Goal: Subscribe to service/newsletter

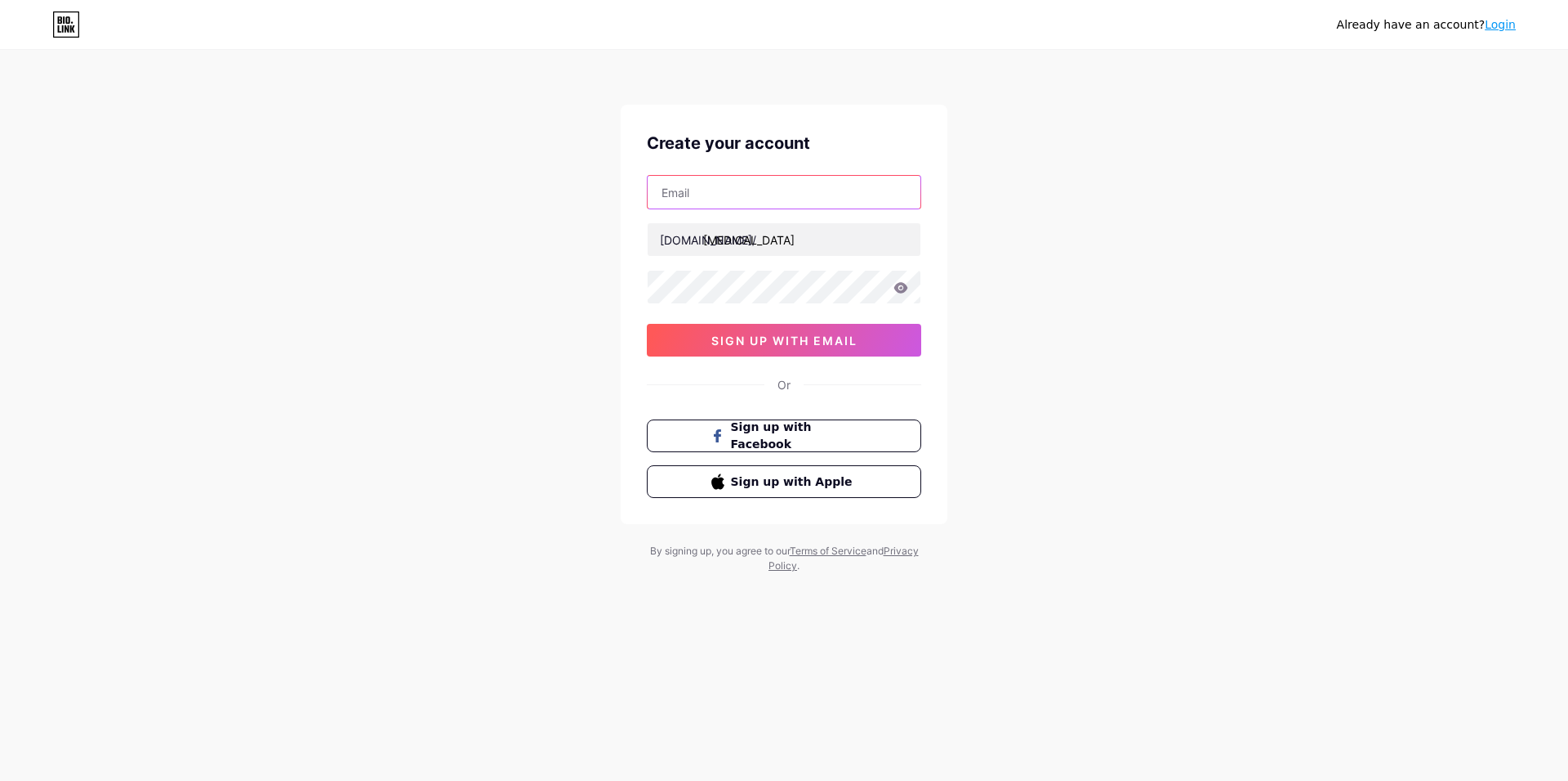
click at [713, 188] on input "text" at bounding box center [784, 191] width 273 height 32
paste input "[EMAIL_ADDRESS][DOMAIN_NAME]"
type input "[EMAIL_ADDRESS][DOMAIN_NAME]"
click at [542, 345] on div "Already have an account? Login Create your account [EMAIL_ADDRESS][DOMAIN_NAME]…" at bounding box center [784, 313] width 1568 height 625
click at [897, 288] on icon at bounding box center [902, 287] width 14 height 10
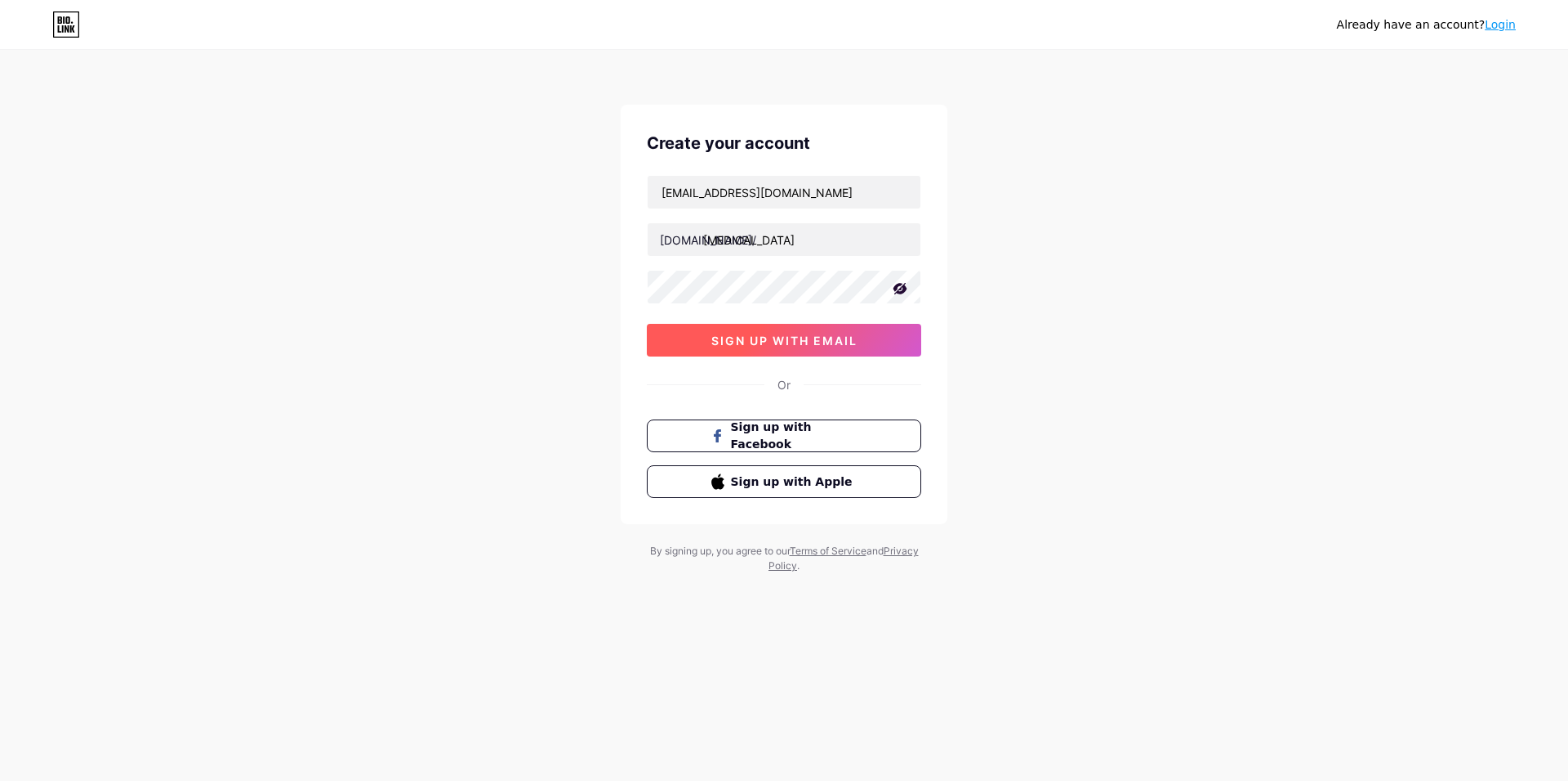
click at [719, 336] on span "sign up with email" at bounding box center [784, 341] width 146 height 14
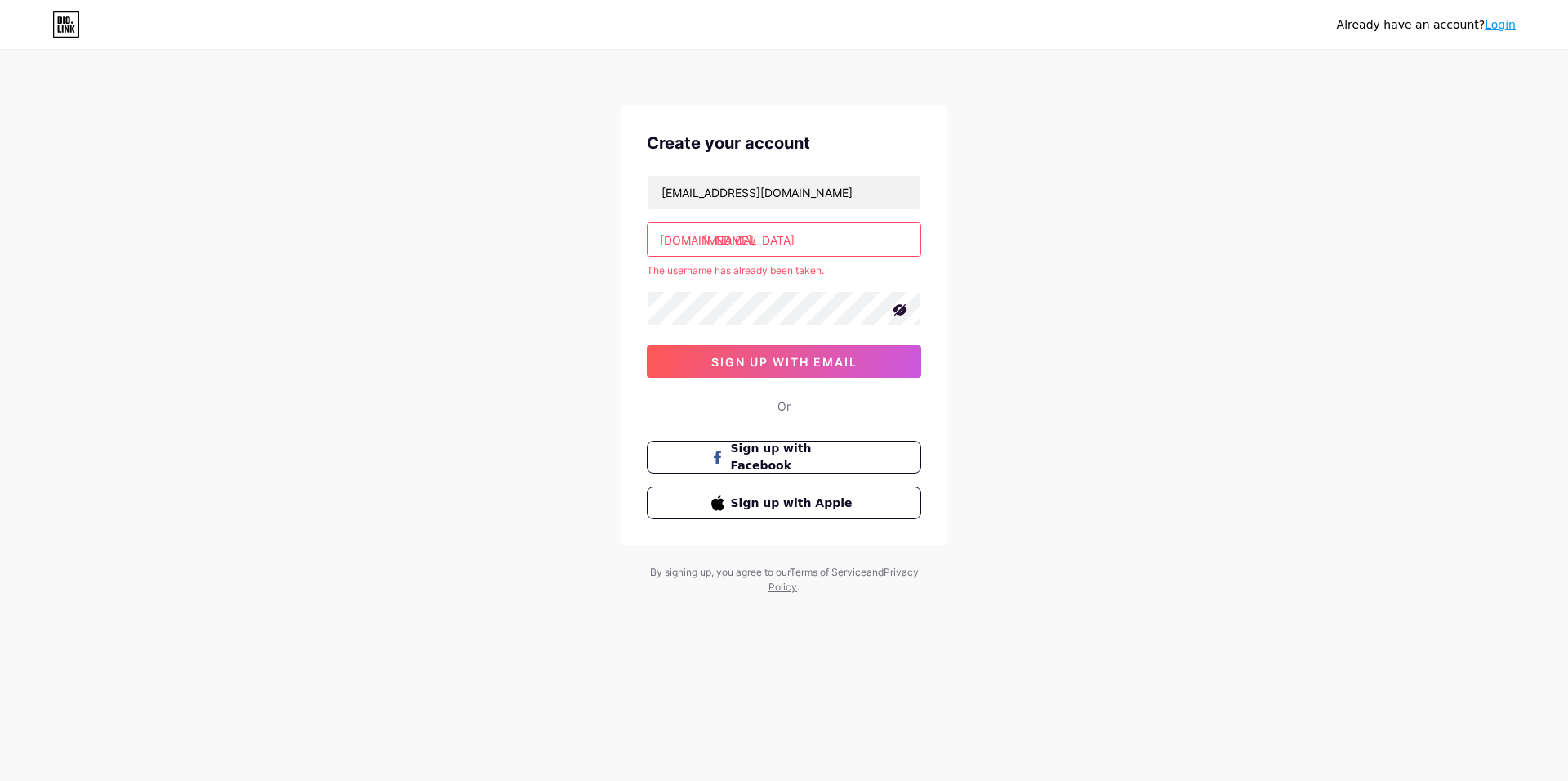
click at [773, 242] on input "[MEDICAL_DATA]" at bounding box center [784, 238] width 273 height 32
click at [777, 236] on input "[MEDICAL_DATA]" at bounding box center [784, 238] width 273 height 32
paste input "lert"
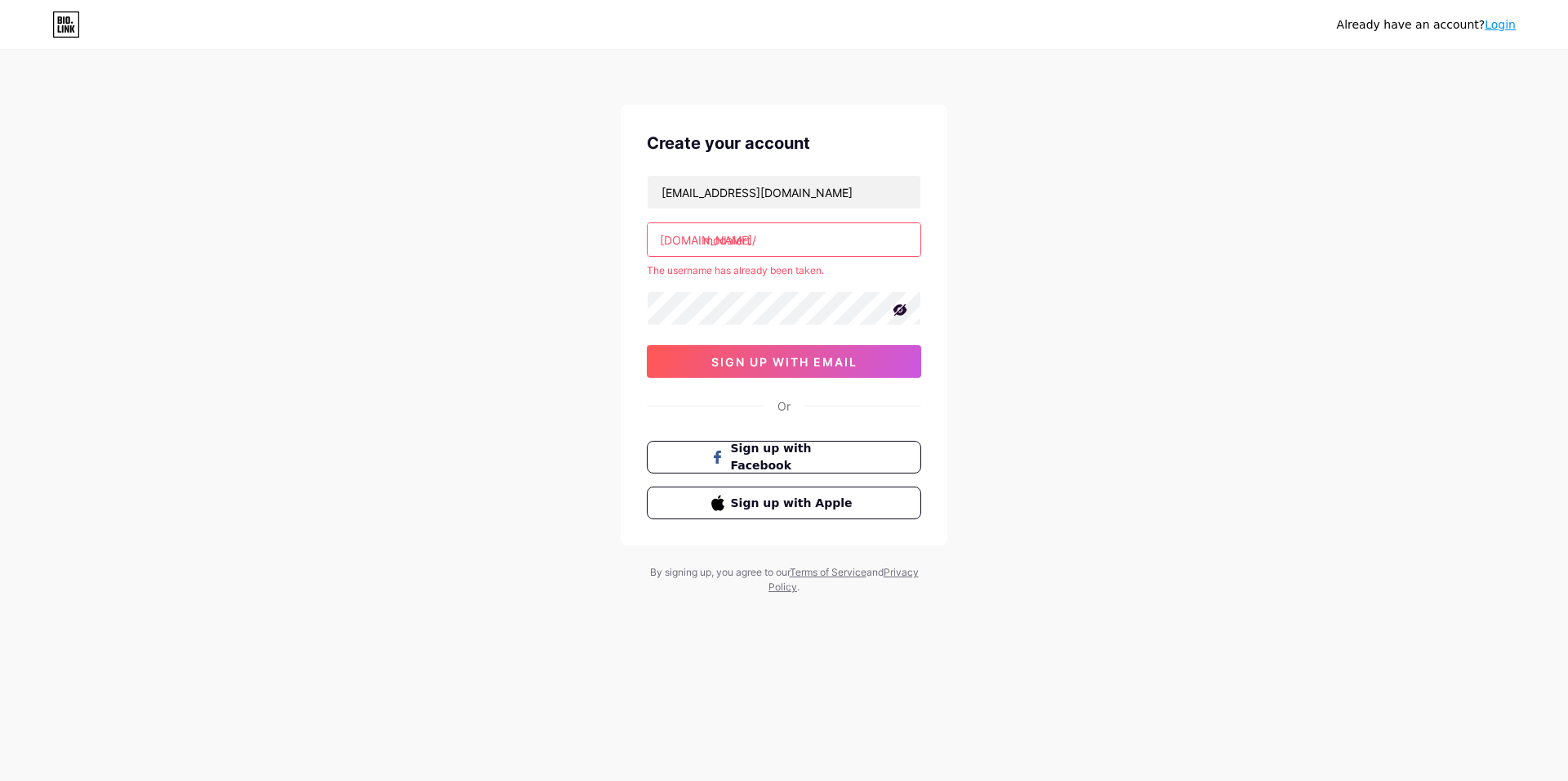
type input "modalert"
click at [598, 299] on div "Already have an account? Login Create your account kimwexlerabq@proton.me bio.l…" at bounding box center [784, 323] width 1568 height 646
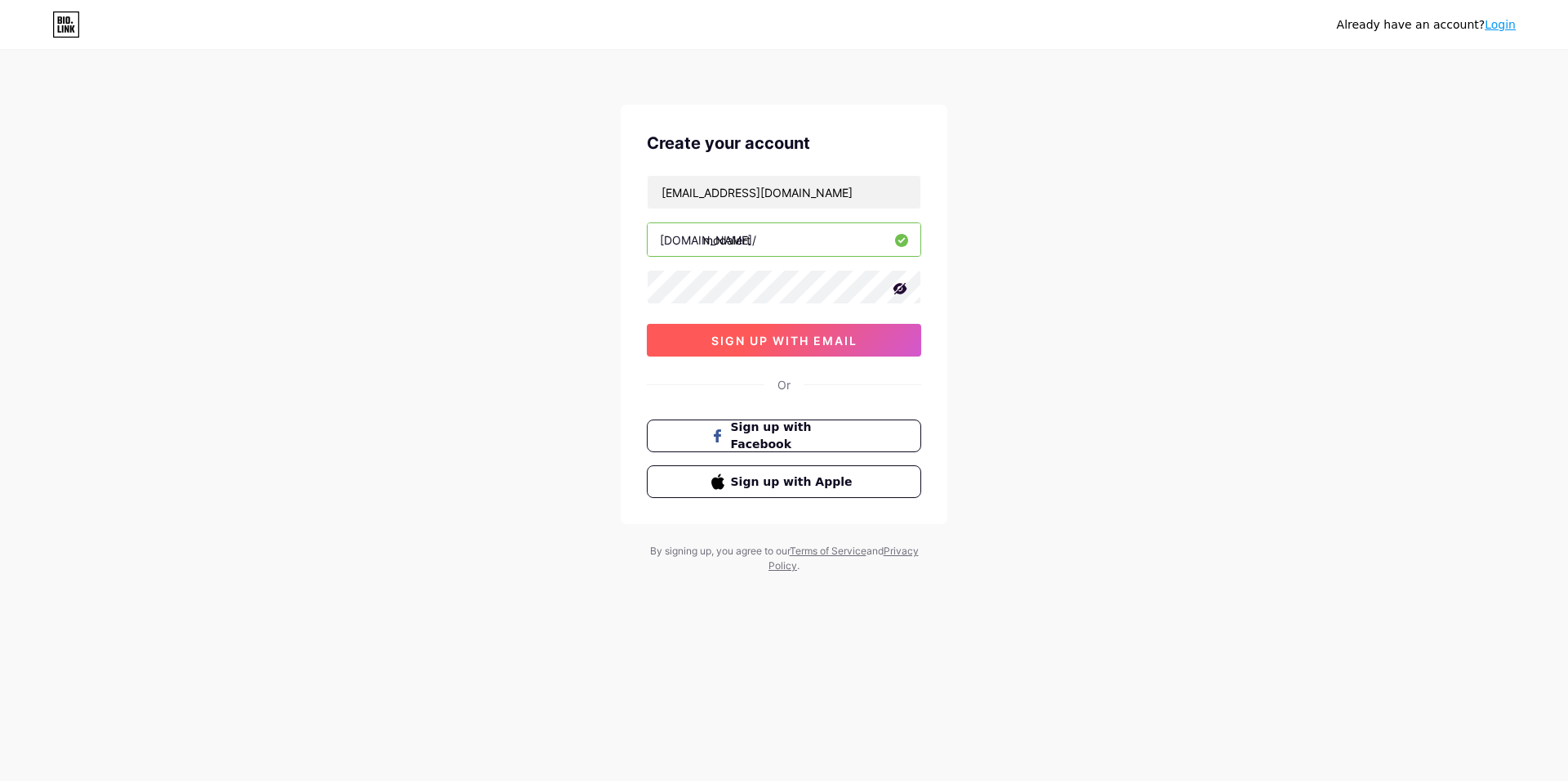
click at [759, 342] on span "sign up with email" at bounding box center [784, 341] width 146 height 14
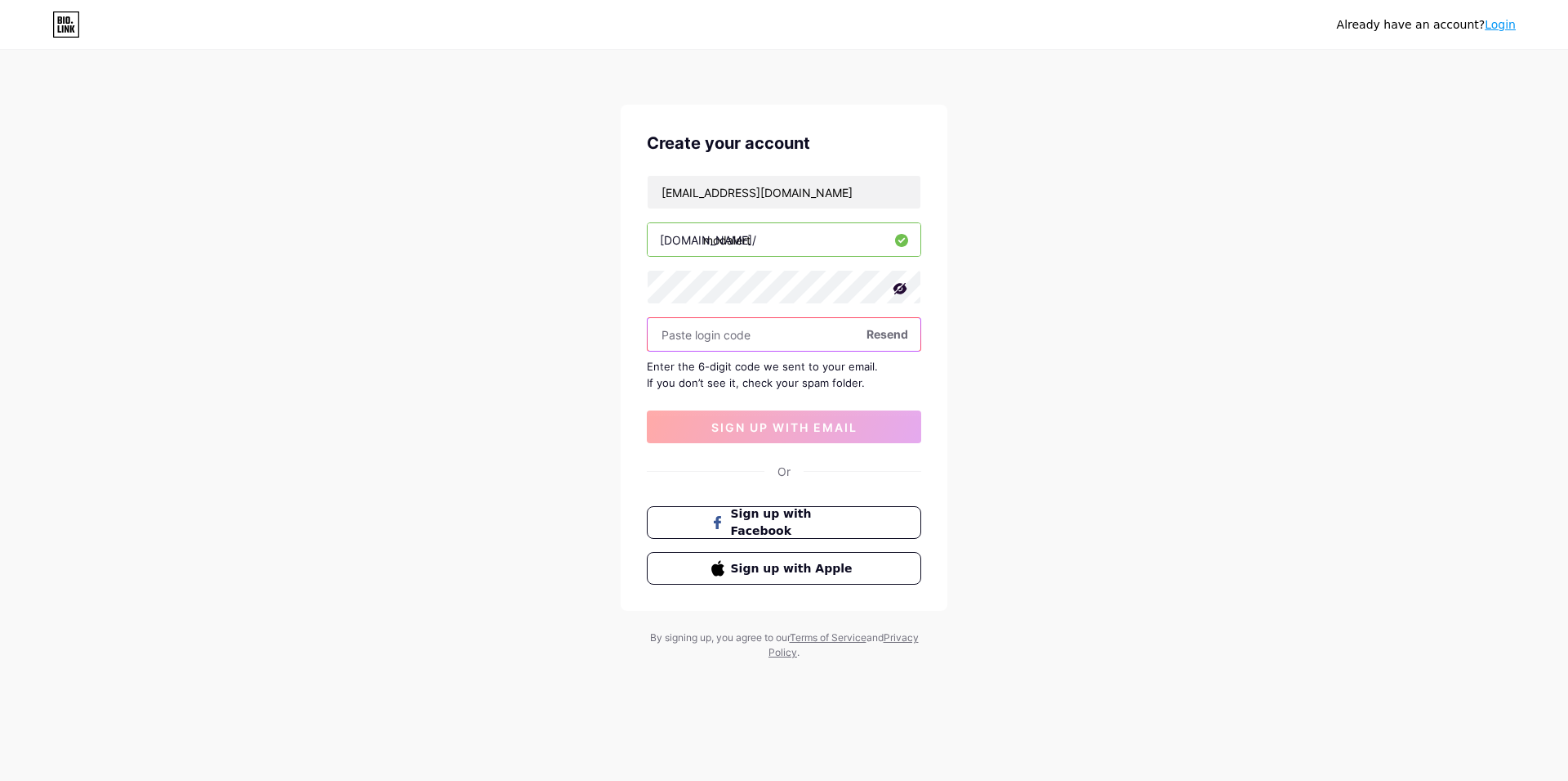
paste input "177392"
type input "177392"
click at [754, 425] on span "sign up with email" at bounding box center [784, 427] width 146 height 14
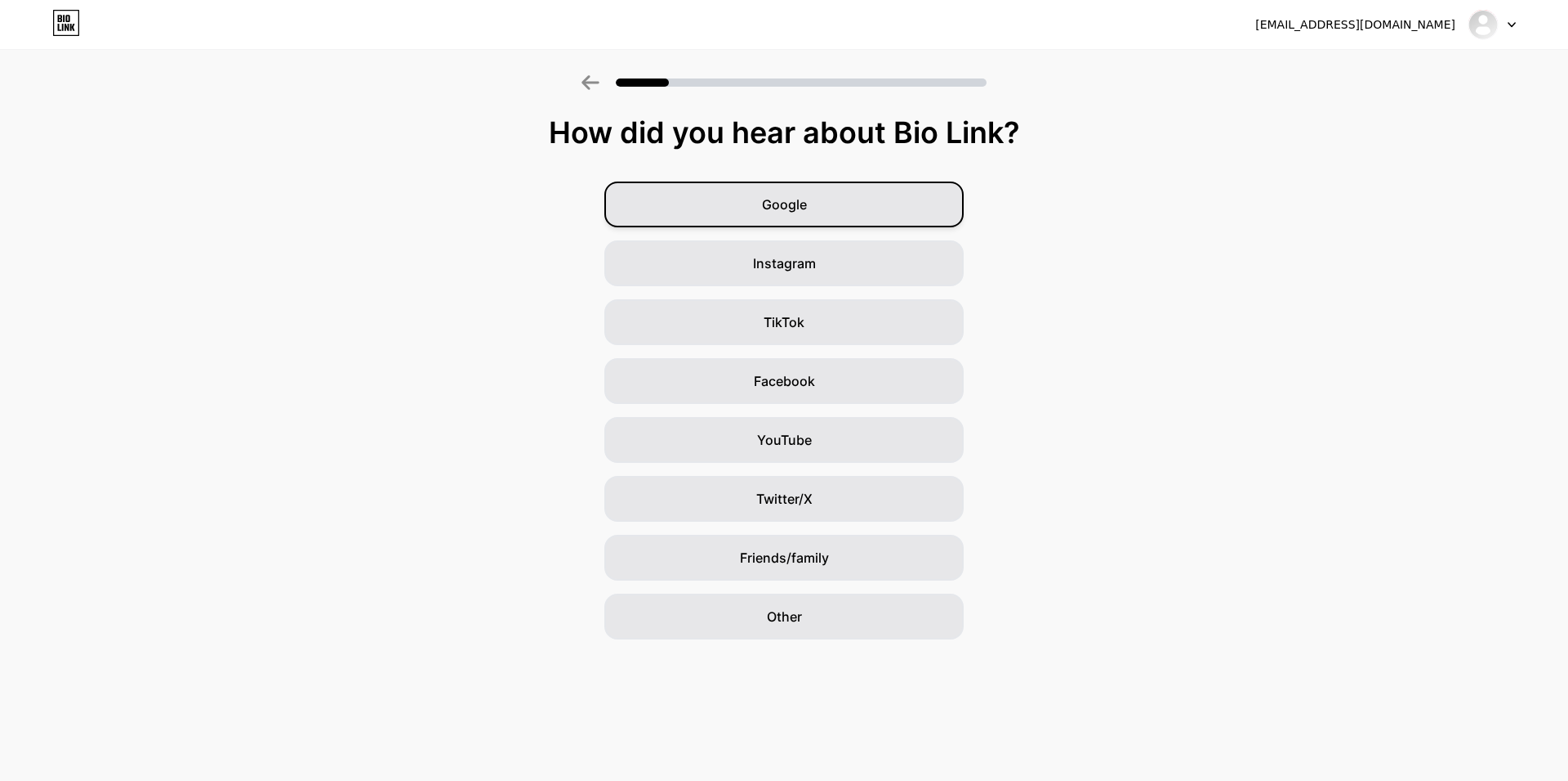
click at [793, 209] on span "Google" at bounding box center [784, 204] width 45 height 19
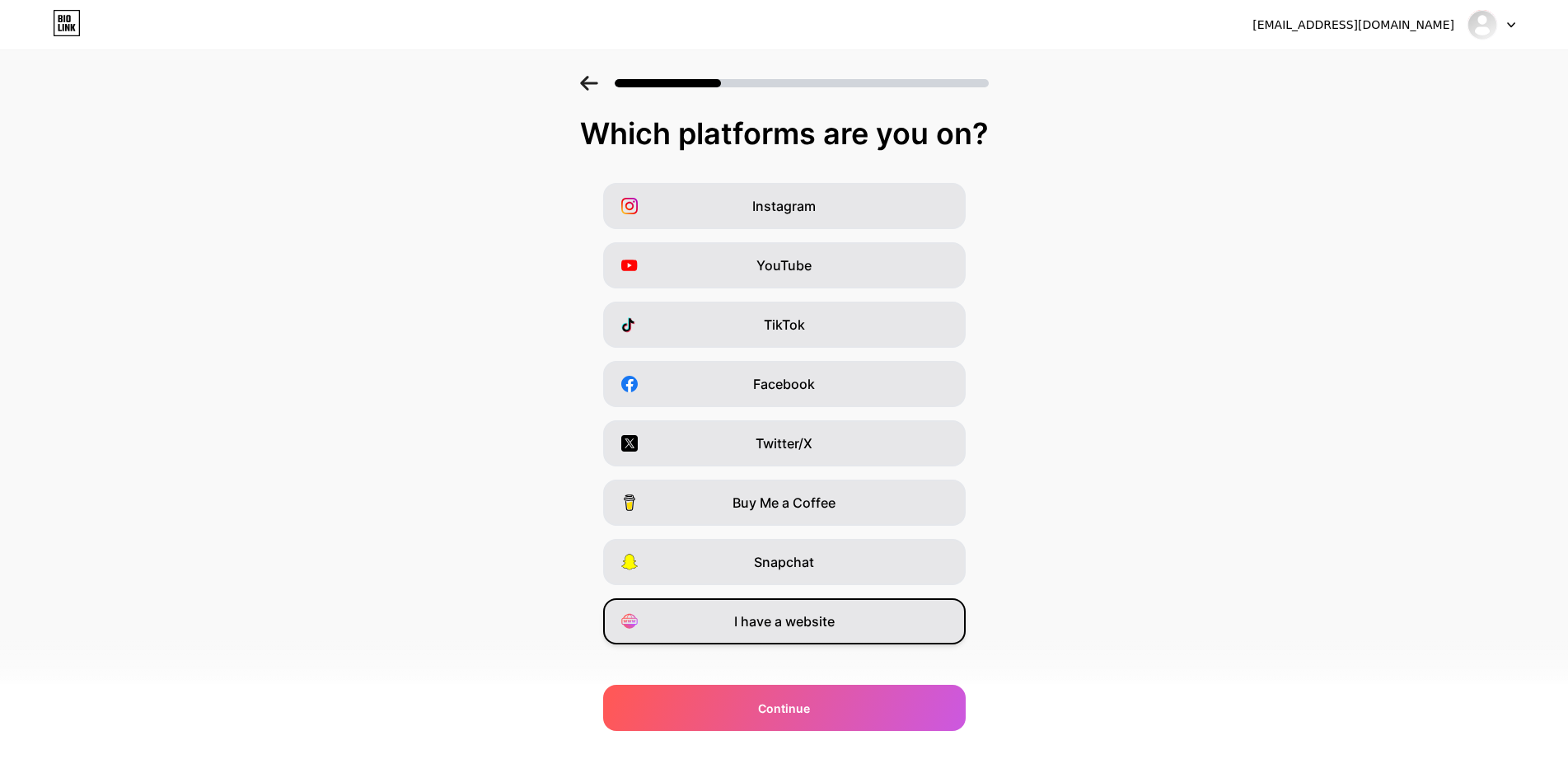
click at [802, 621] on span "I have a website" at bounding box center [784, 621] width 100 height 19
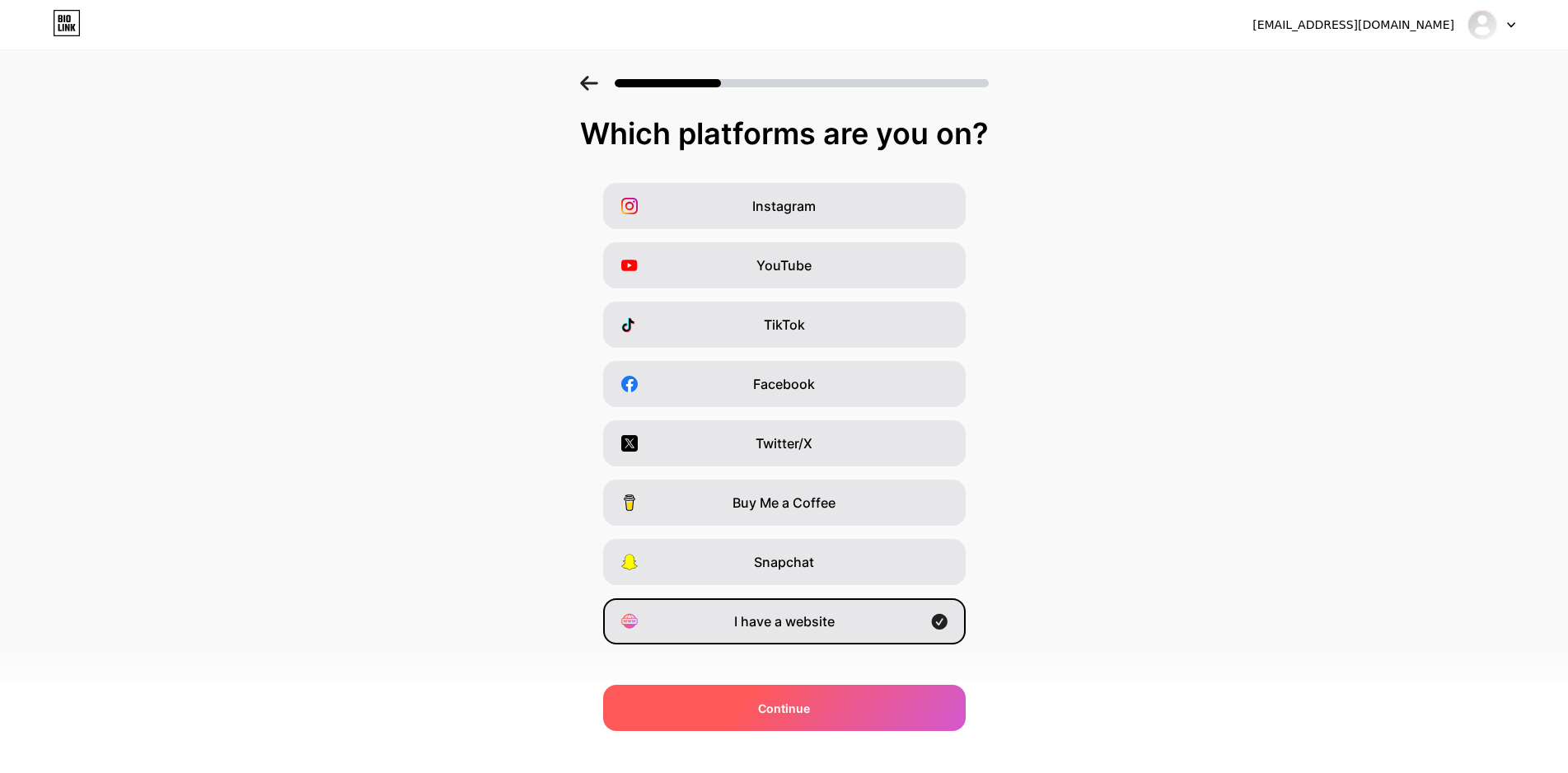
click at [830, 710] on div "Continue" at bounding box center [784, 708] width 363 height 46
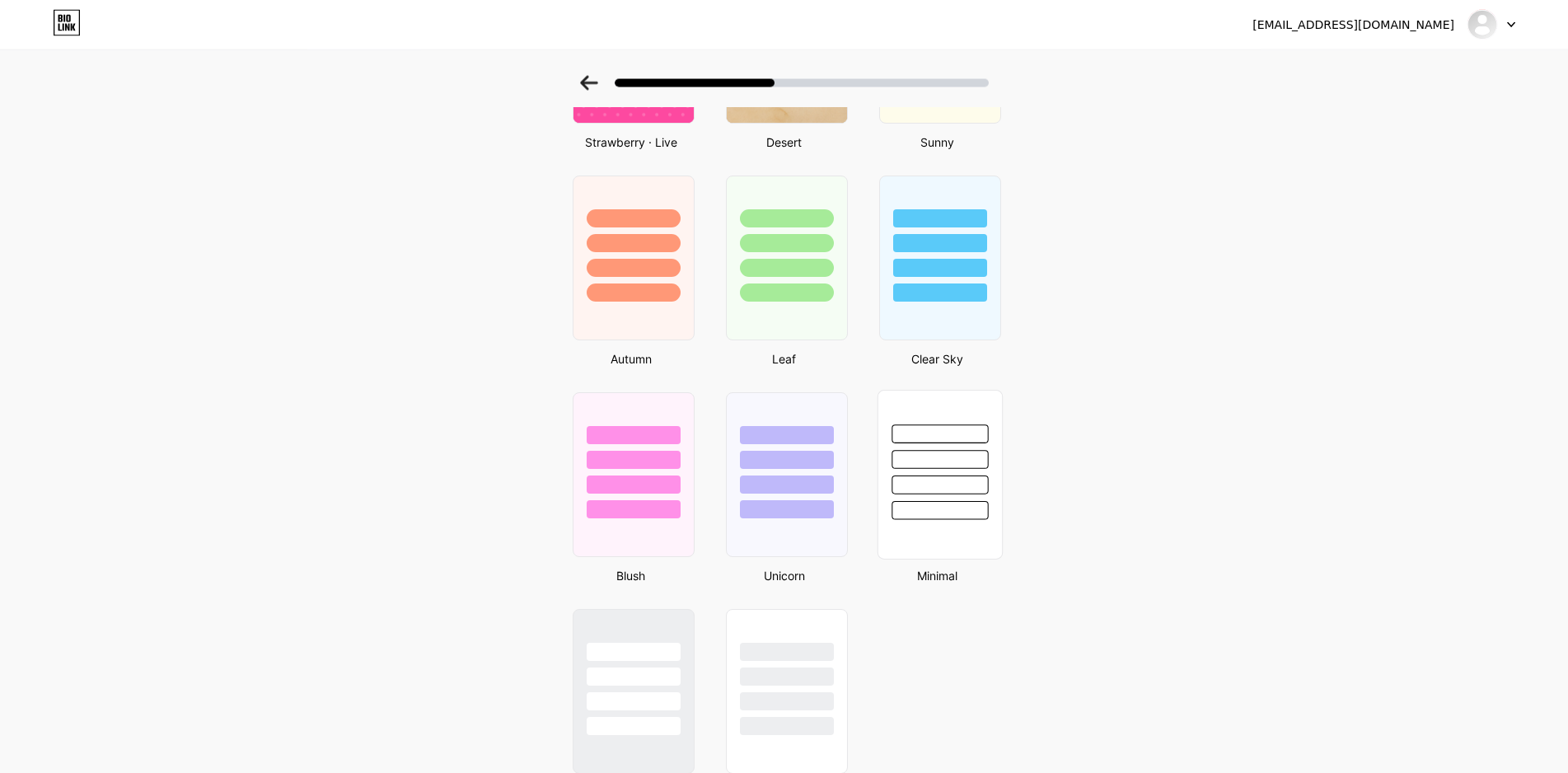
scroll to position [1189, 0]
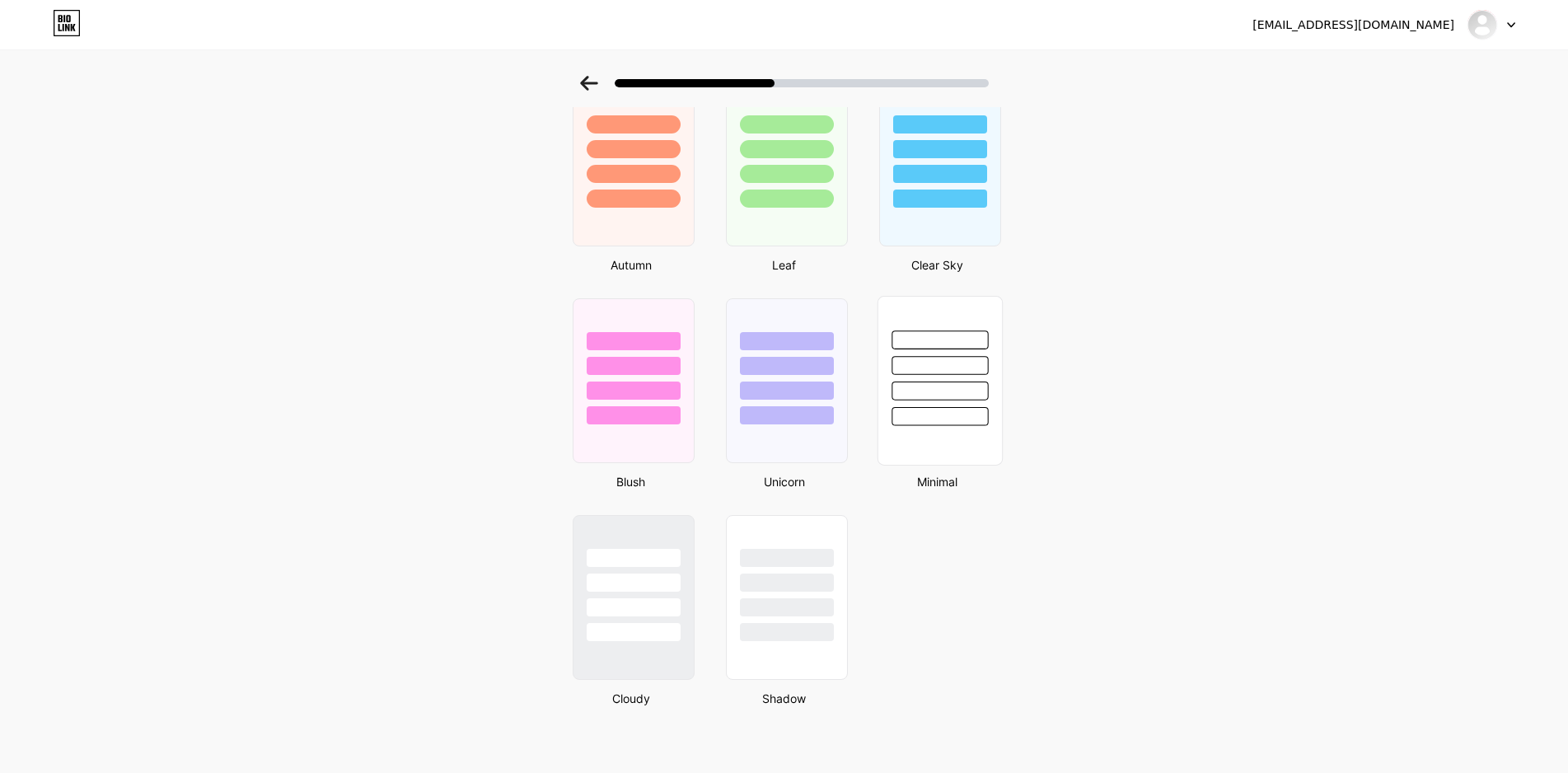
click at [932, 421] on div at bounding box center [939, 416] width 96 height 19
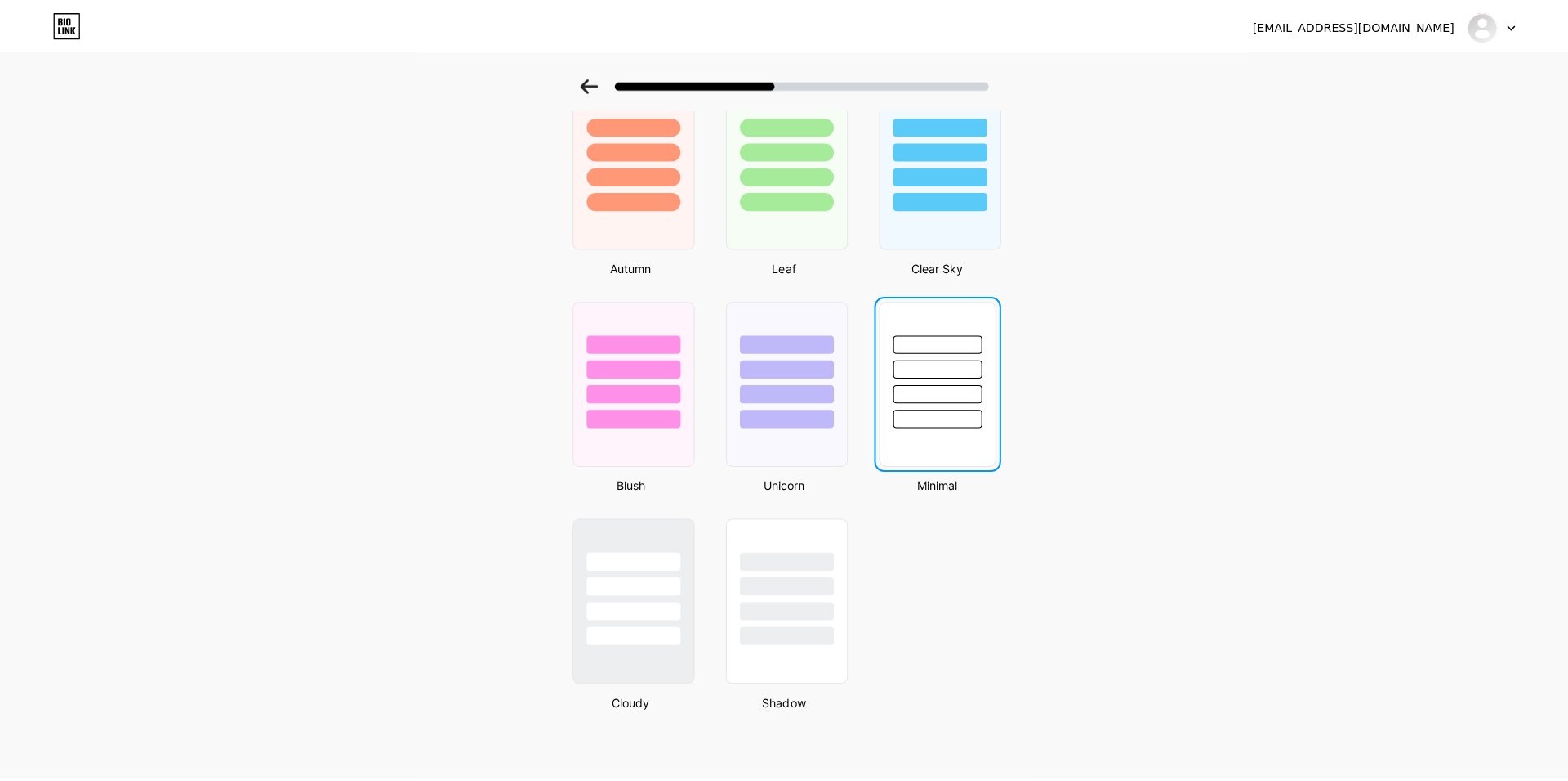
scroll to position [0, 0]
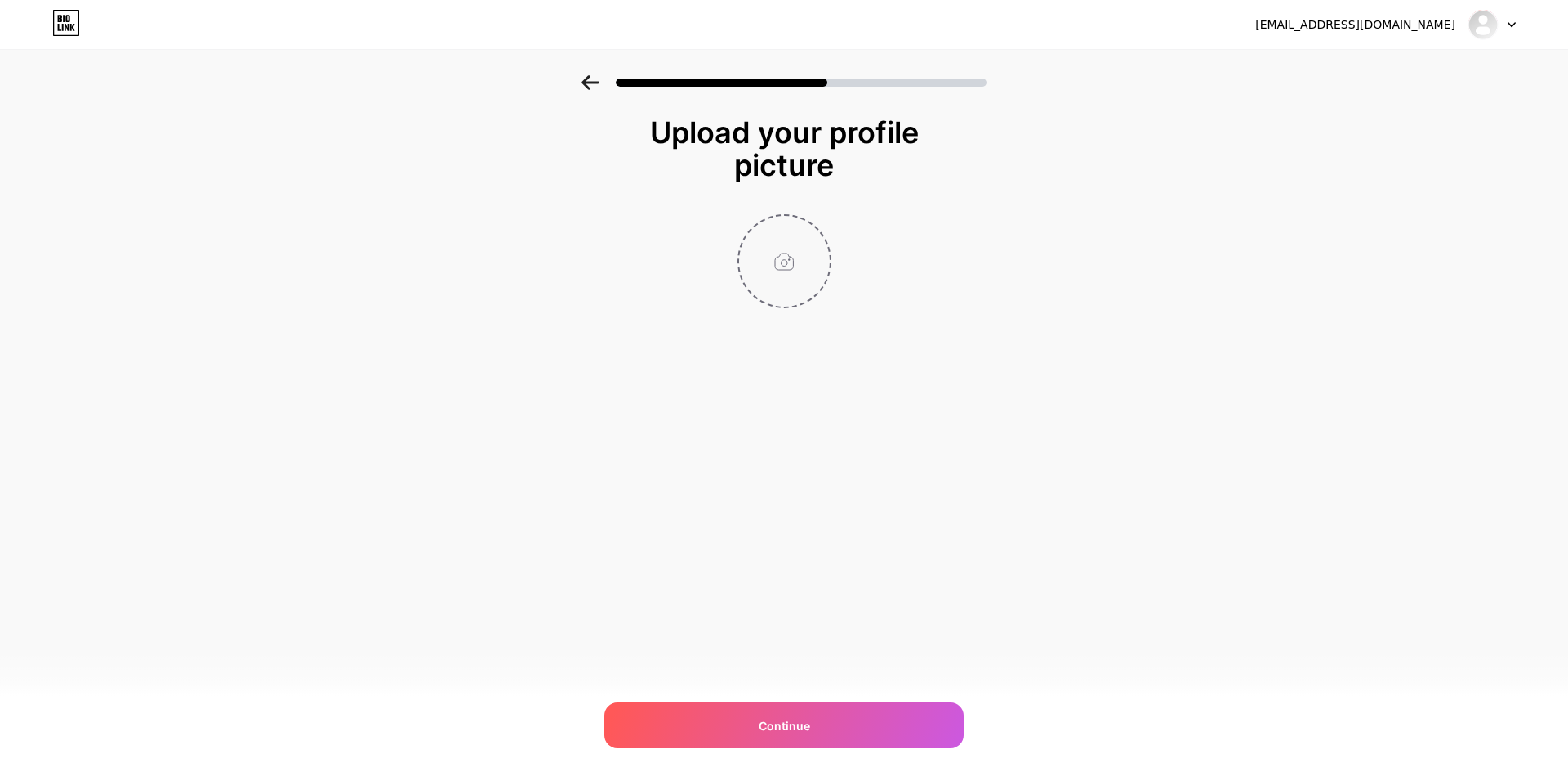
click at [804, 259] on input "file" at bounding box center [785, 261] width 91 height 91
type input "C:\fakepath\IMG_20250910_140701600.jpg"
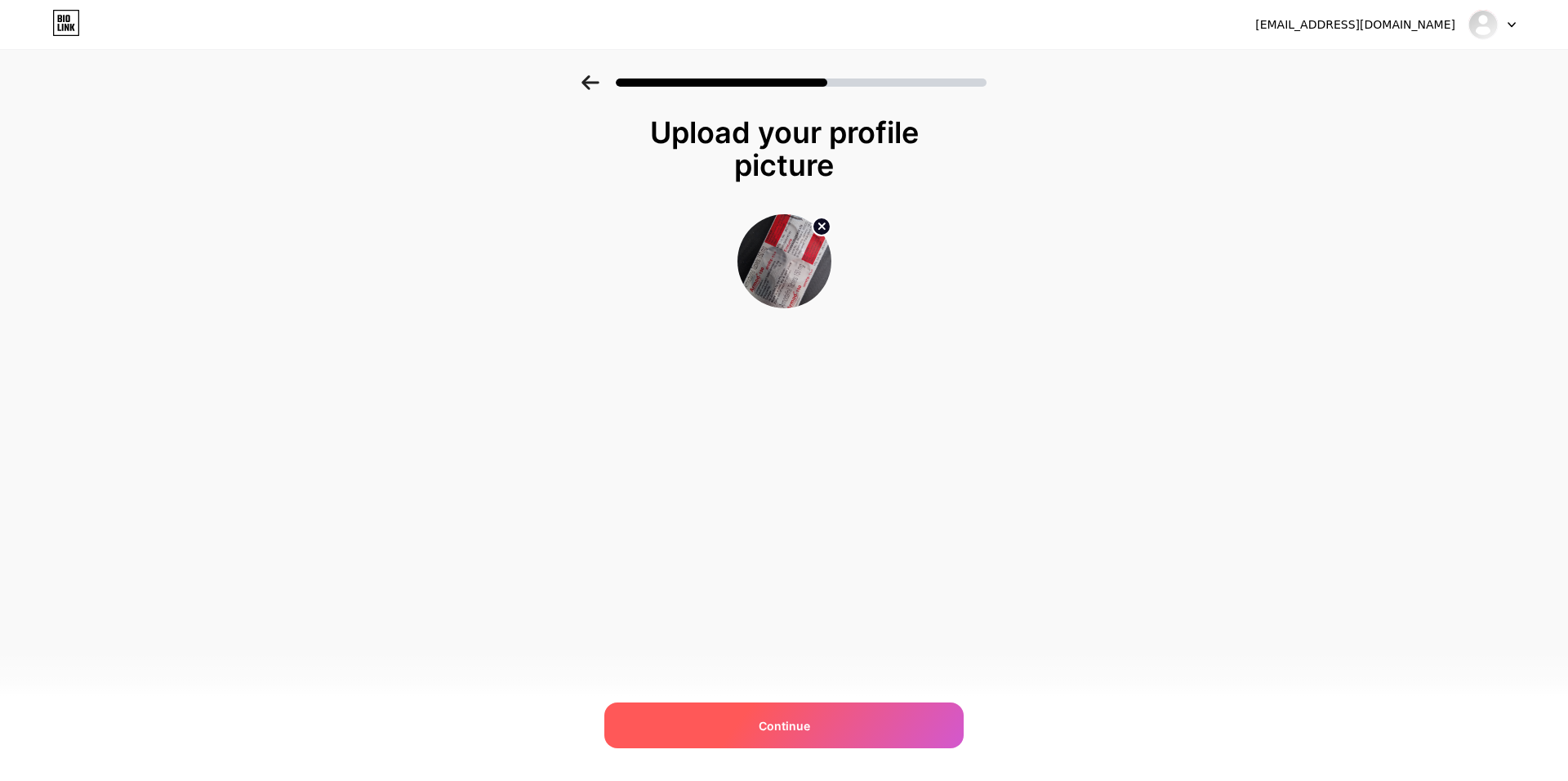
click at [849, 723] on div "Continue" at bounding box center [784, 725] width 360 height 45
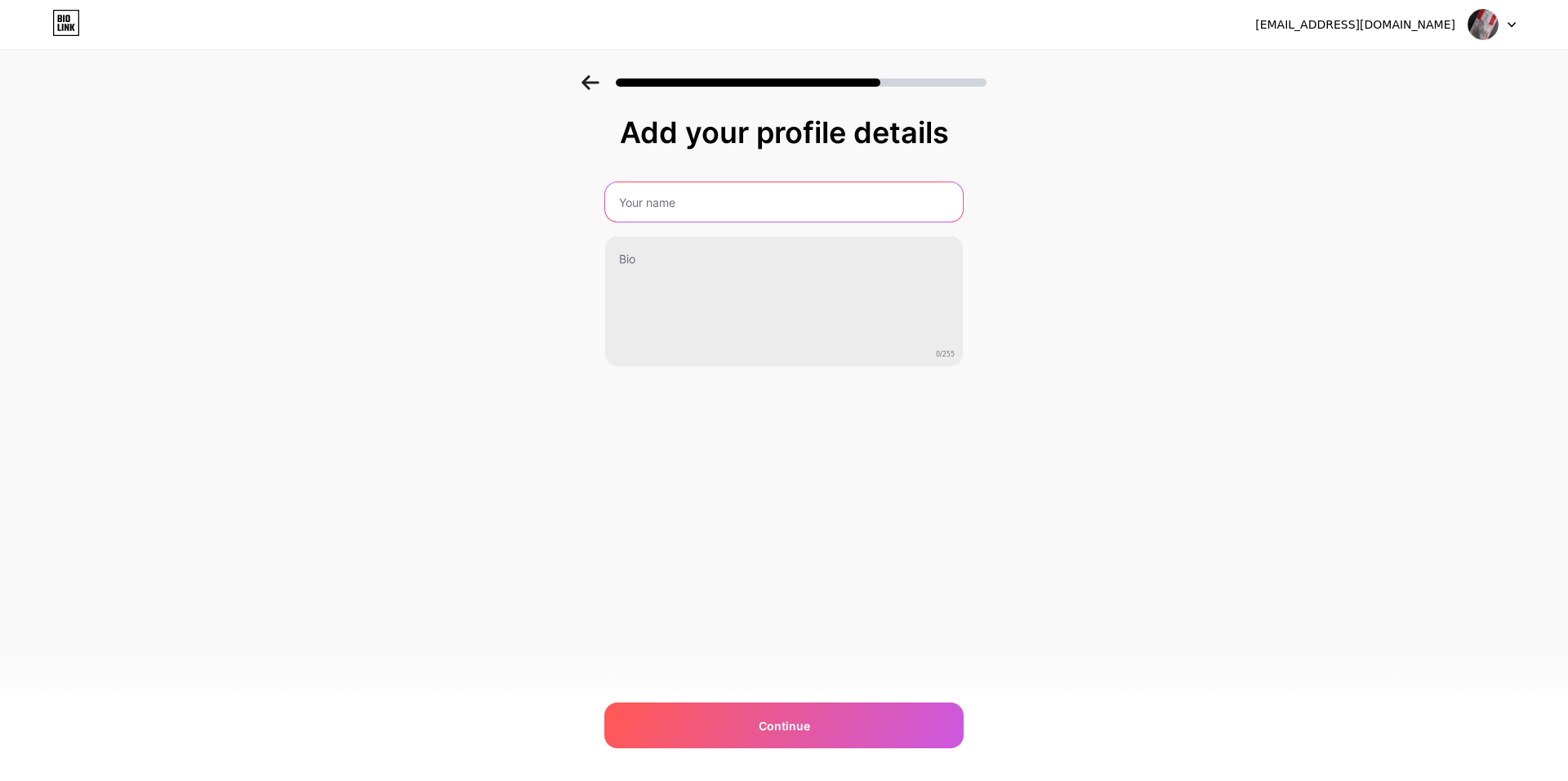
click at [677, 210] on input "text" at bounding box center [784, 202] width 358 height 39
type input "Kim Chan"
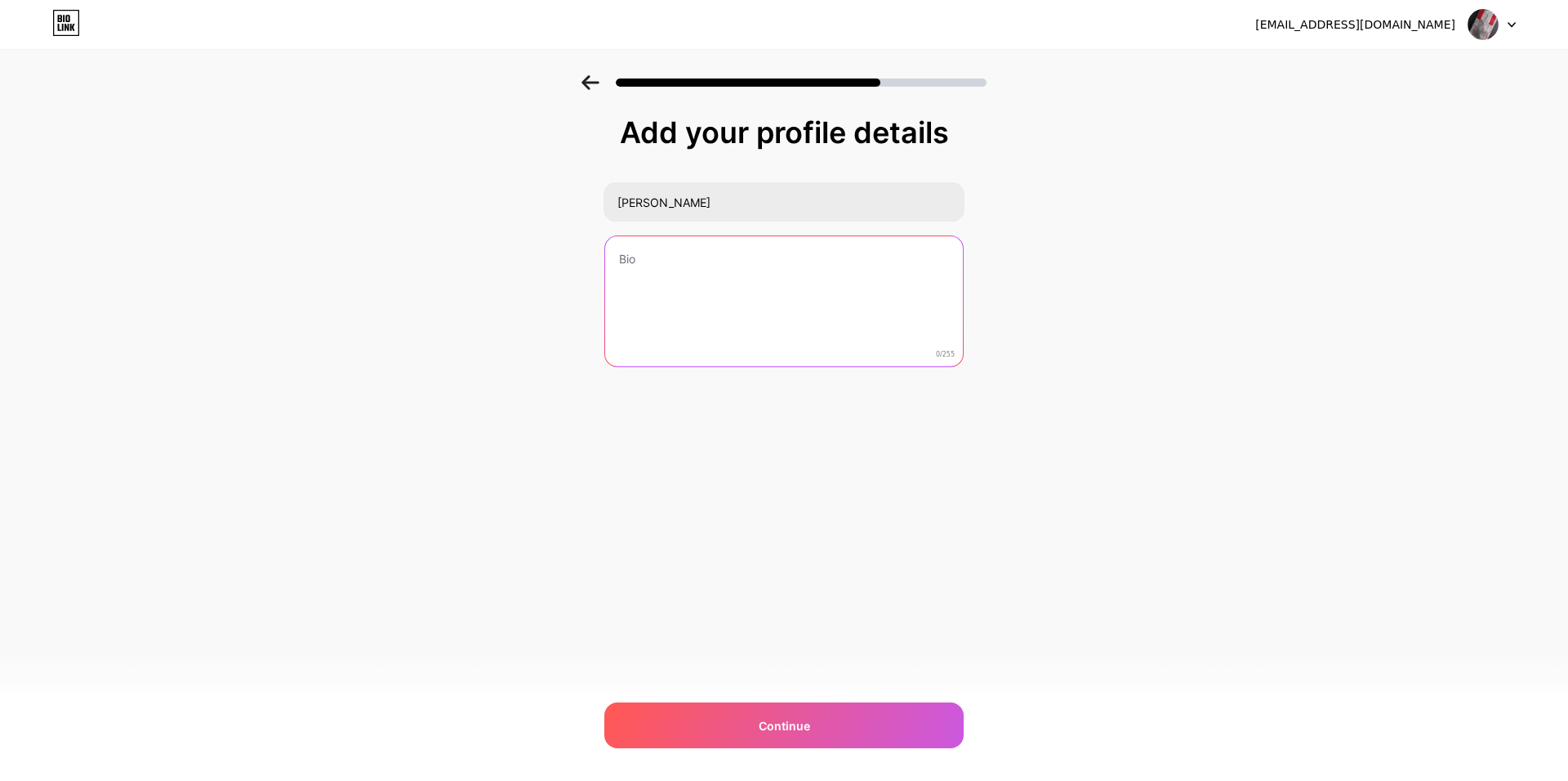
click at [698, 292] on textarea at bounding box center [784, 301] width 358 height 132
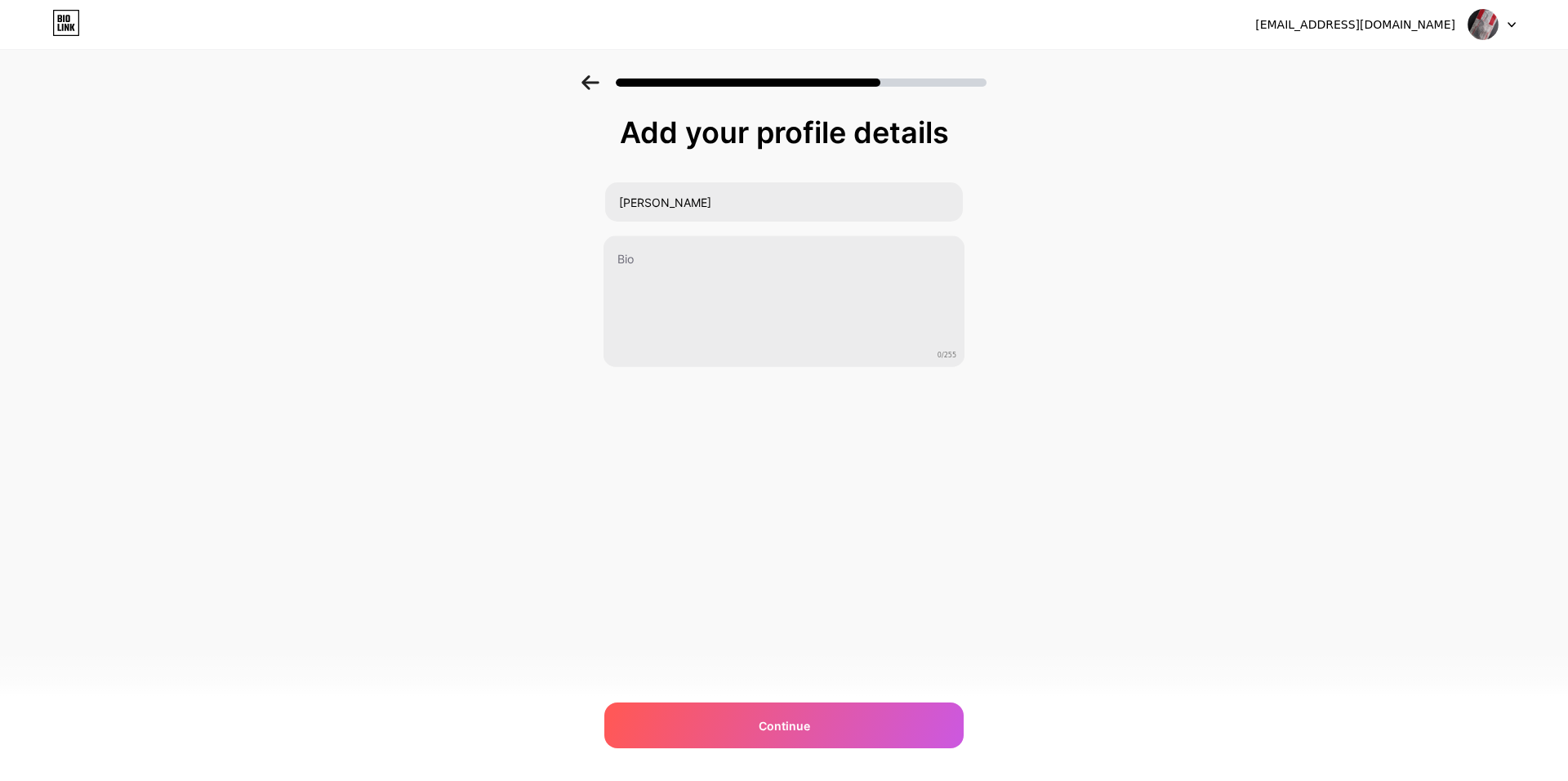
click at [726, 447] on div "Add your profile details Kim Chan 0/255 Continue Error" at bounding box center [784, 282] width 360 height 333
click at [816, 737] on div "Continue" at bounding box center [784, 725] width 360 height 45
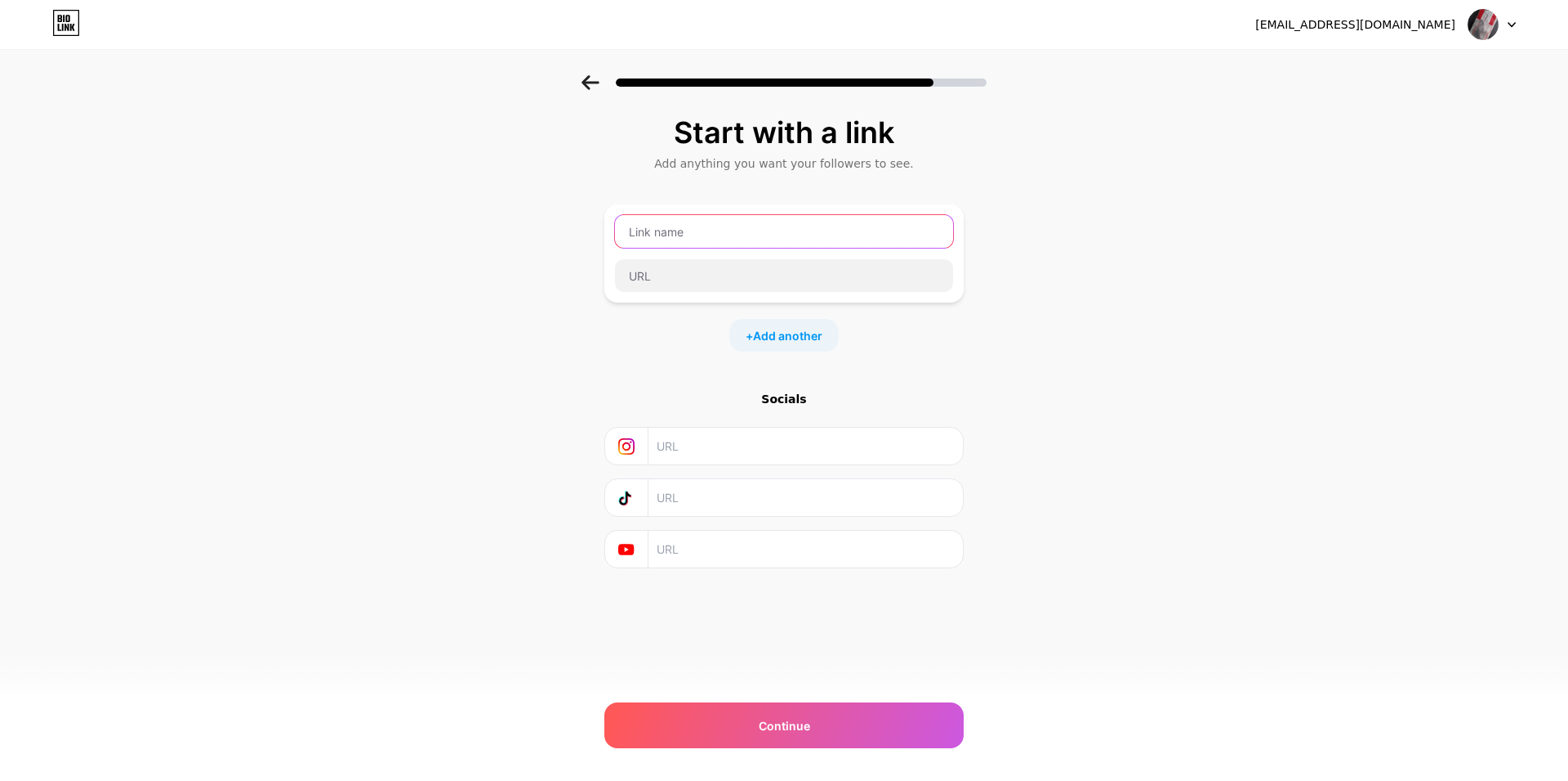
click at [691, 232] on input "text" at bounding box center [784, 231] width 338 height 32
click at [741, 225] on input "text" at bounding box center [784, 231] width 338 height 32
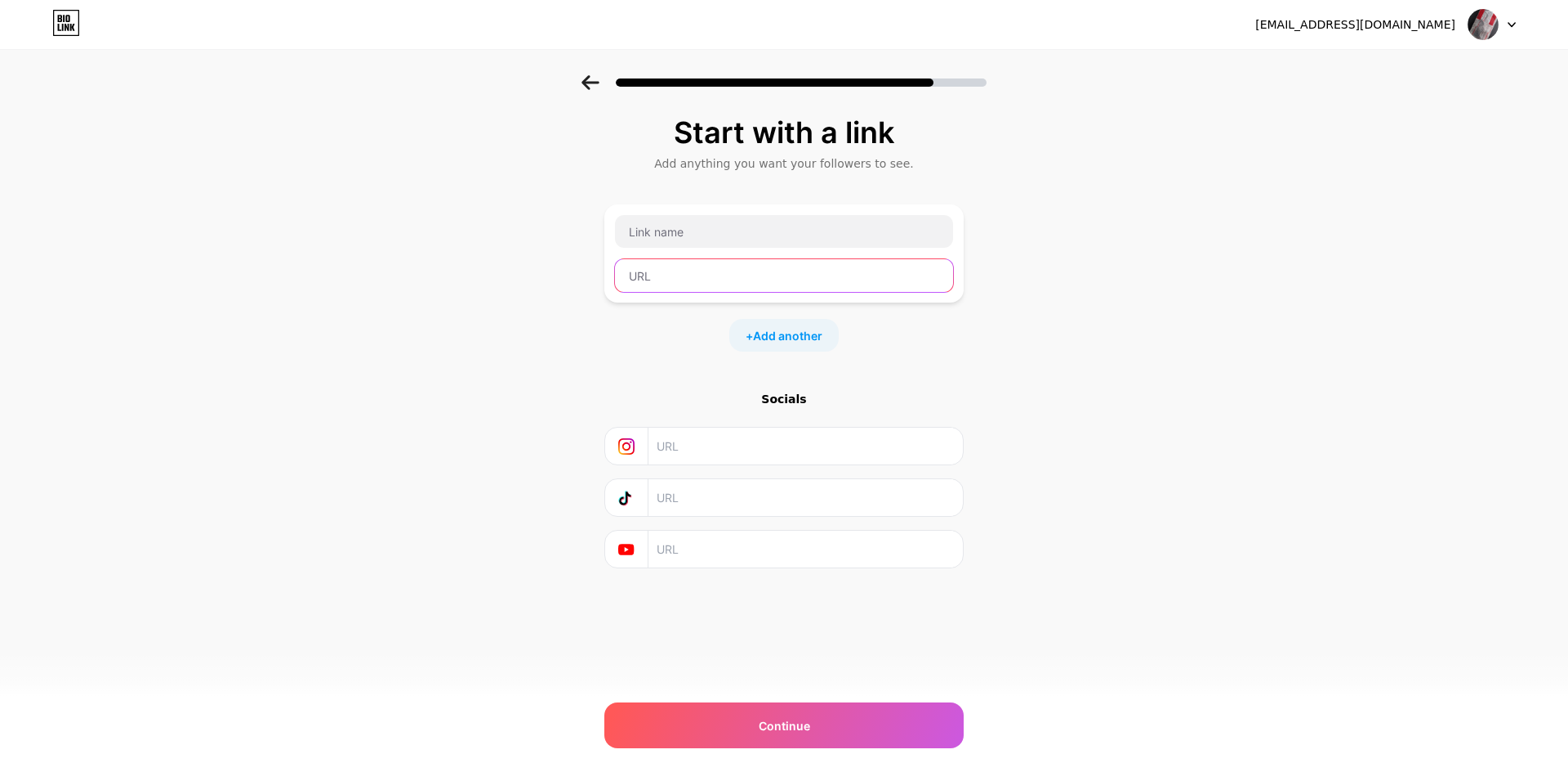
click at [692, 273] on input "text" at bounding box center [784, 275] width 338 height 32
paste input "focusmeds.net"
type input "http://focusmeds.net/modalaert"
click at [651, 328] on div "+ Add another" at bounding box center [784, 335] width 360 height 32
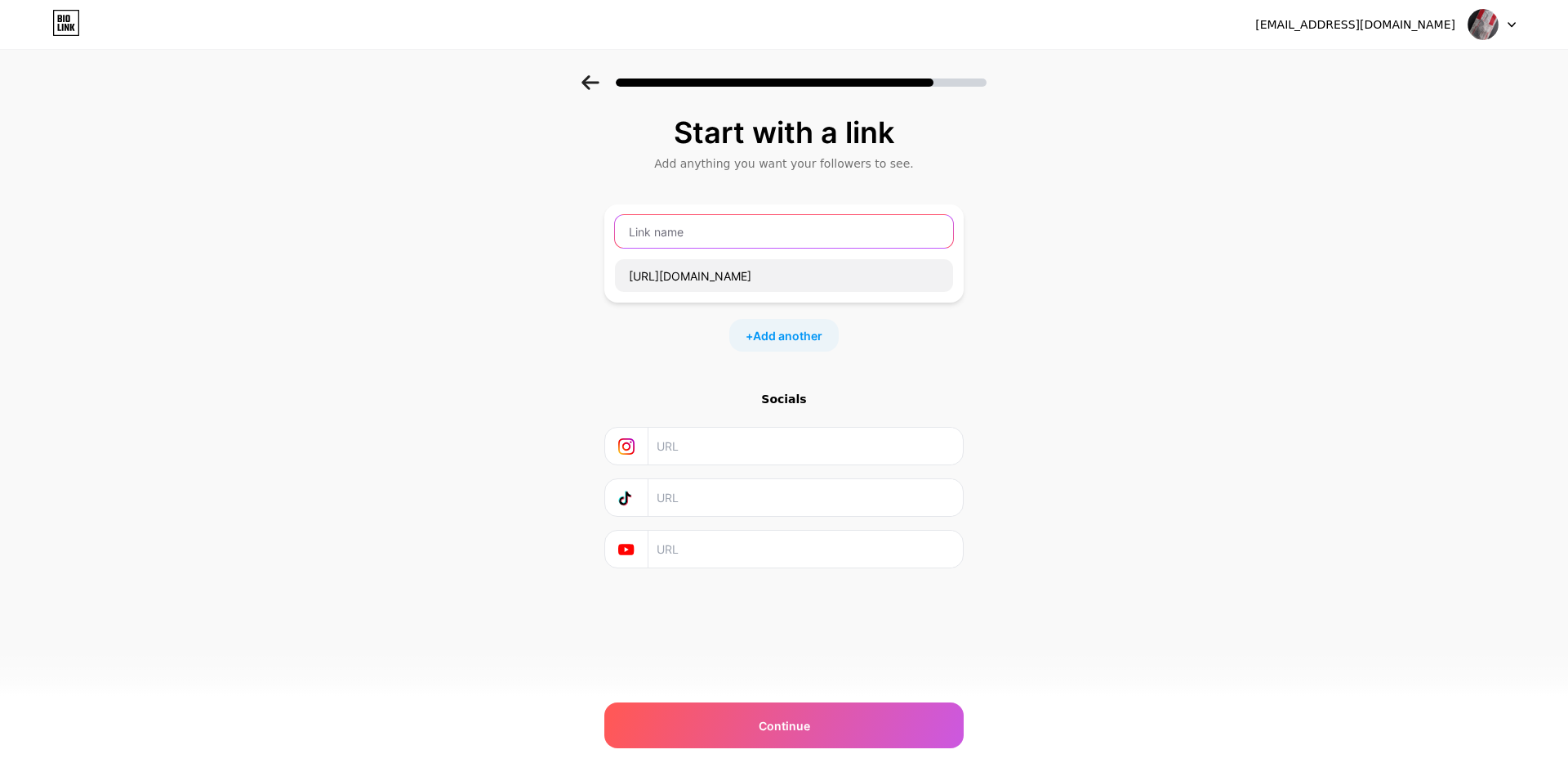
click at [663, 235] on input "text" at bounding box center [784, 231] width 338 height 32
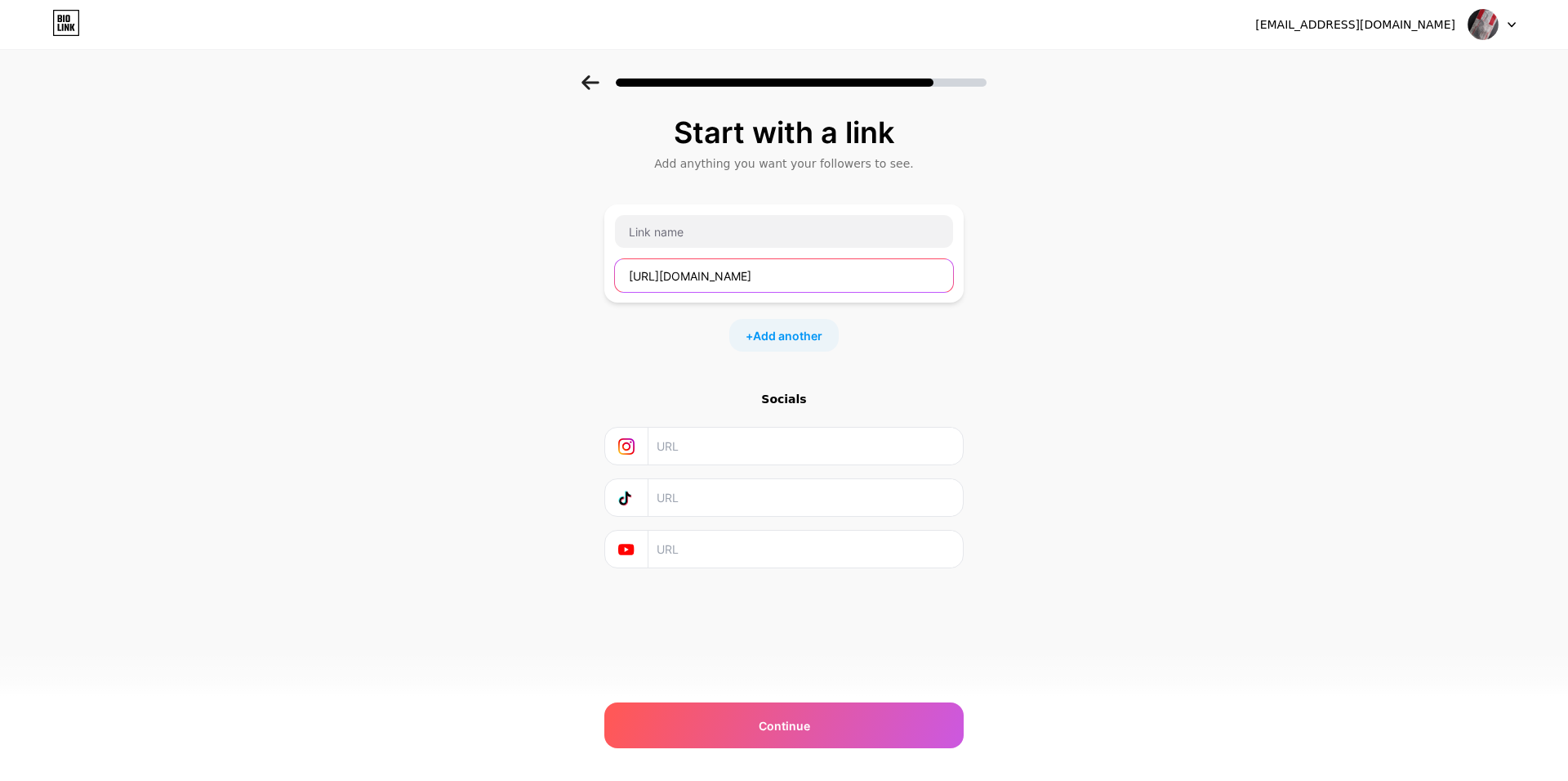
drag, startPoint x: 817, startPoint y: 281, endPoint x: 625, endPoint y: 273, distance: 192.2
click at [616, 276] on input "http://focusmeds.net/modalaert" at bounding box center [784, 275] width 338 height 32
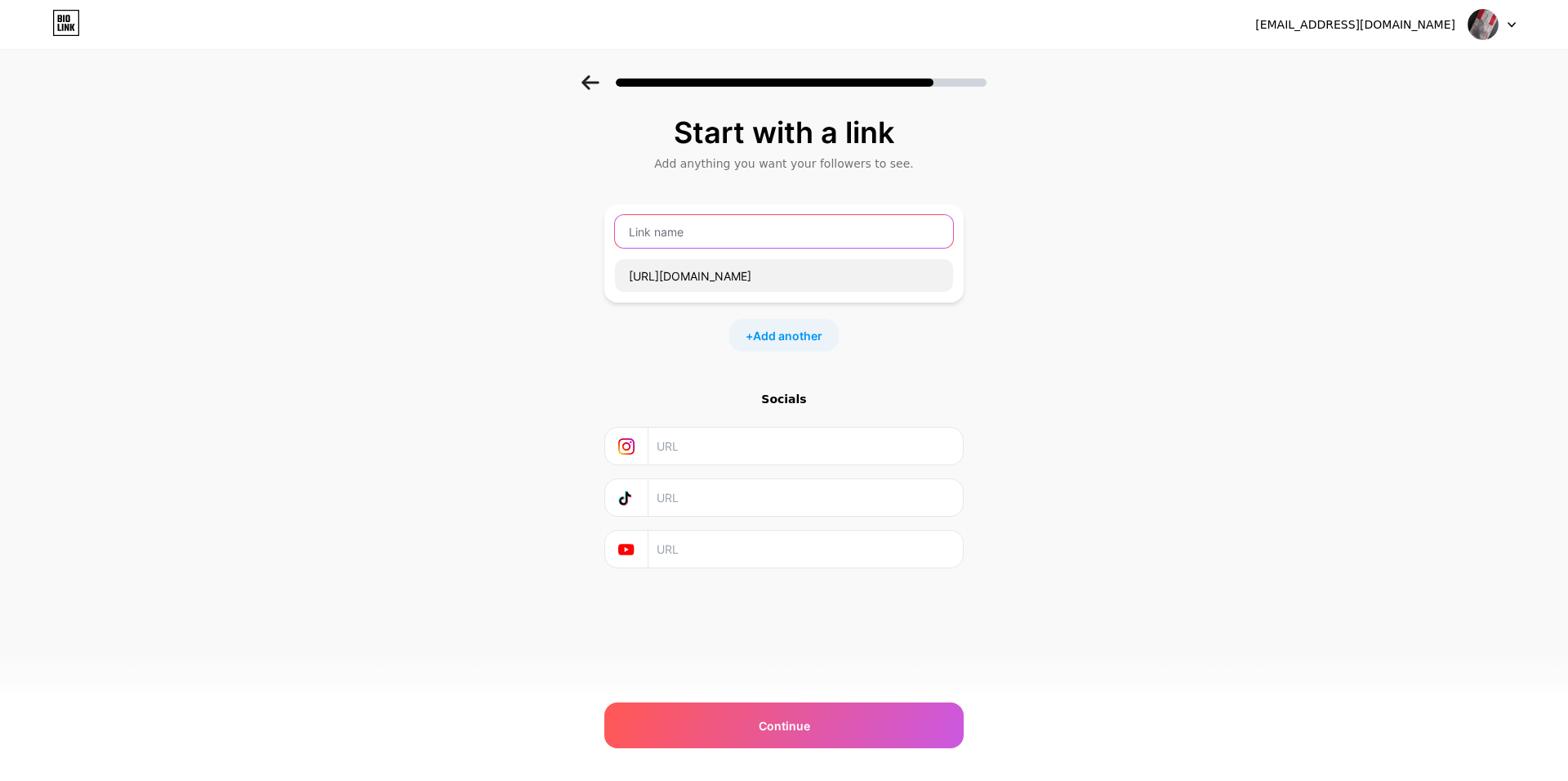
click at [713, 226] on input "text" at bounding box center [784, 231] width 338 height 32
drag, startPoint x: 730, startPoint y: 230, endPoint x: 679, endPoint y: 232, distance: 51.0
click at [679, 232] on input "Modalert 0.78" at bounding box center [784, 231] width 338 height 32
paste input "$"
click at [792, 232] on input "Modalert $0.78 per pill (no prescription needed)" at bounding box center [784, 231] width 338 height 32
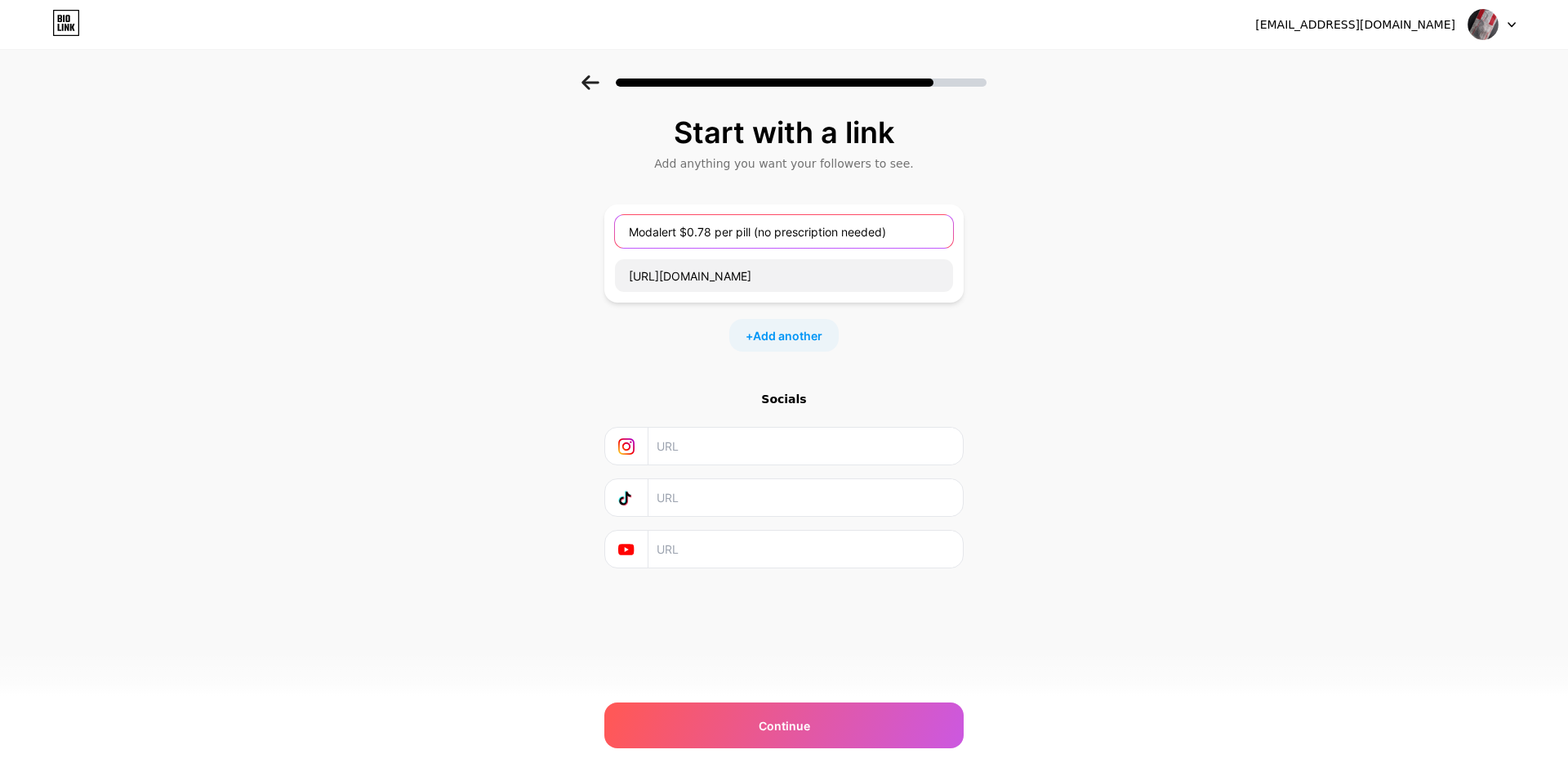
click at [792, 232] on input "Modalert $0.78 per pill (no prescription needed)" at bounding box center [784, 231] width 338 height 32
type input "Modalert $0.78 per pill (no prescription needed)"
click at [748, 232] on input "Modalert $0.78 per pill (no prescription needed)" at bounding box center [784, 231] width 338 height 32
drag, startPoint x: 662, startPoint y: 235, endPoint x: 870, endPoint y: 234, distance: 208.0
click at [870, 234] on input "Modalert $0.78 per pill (no prescription needed)" at bounding box center [784, 231] width 338 height 32
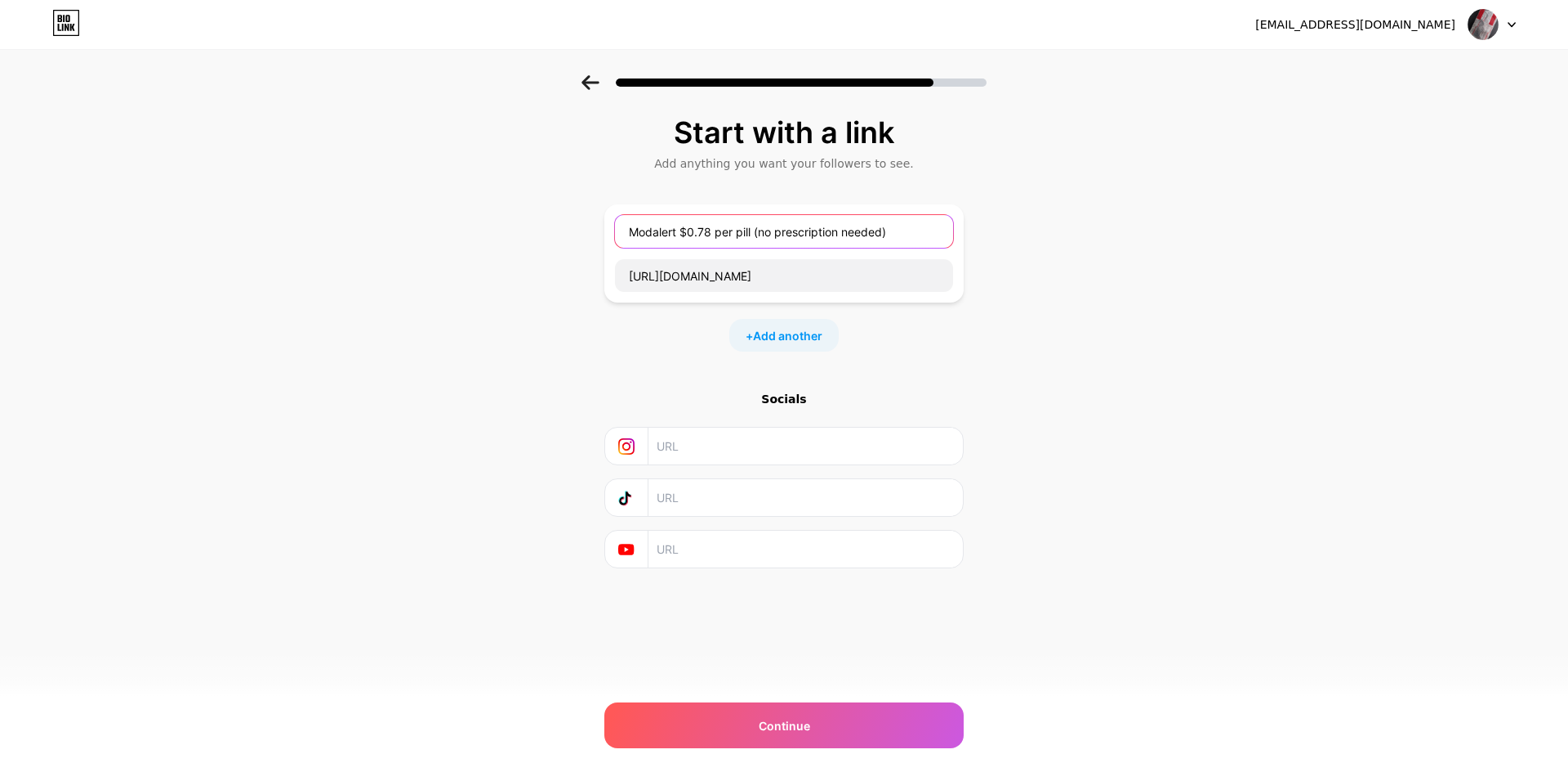
click at [870, 234] on input "Modalert $0.78 per pill (no prescription needed)" at bounding box center [784, 231] width 338 height 32
click at [901, 232] on input "Modalert $0.78 per pill (no prescription needed)" at bounding box center [784, 231] width 338 height 32
click at [751, 234] on input "Modalert $0.78 per pill (no prescription needed)" at bounding box center [784, 231] width 338 height 32
click at [774, 236] on input "Modalert $0.78 per pill (no prescription needed)" at bounding box center [784, 231] width 338 height 32
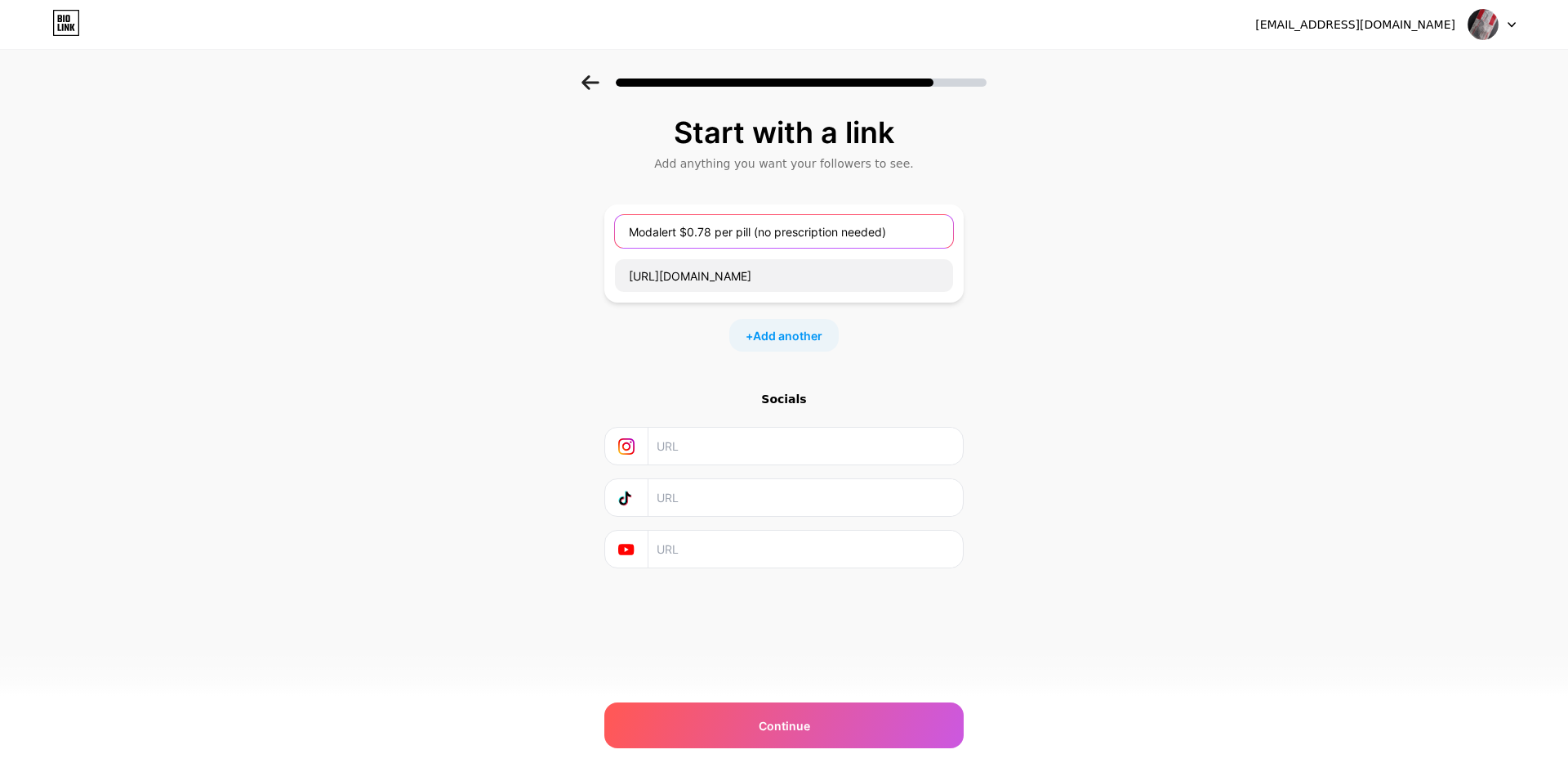
click at [774, 236] on input "Modalert $0.78 per pill (no prescription needed)" at bounding box center [784, 231] width 338 height 32
click at [595, 335] on div "Start with a link Add anything you want your followers to see. Modalert $0.78 p…" at bounding box center [784, 363] width 1568 height 575
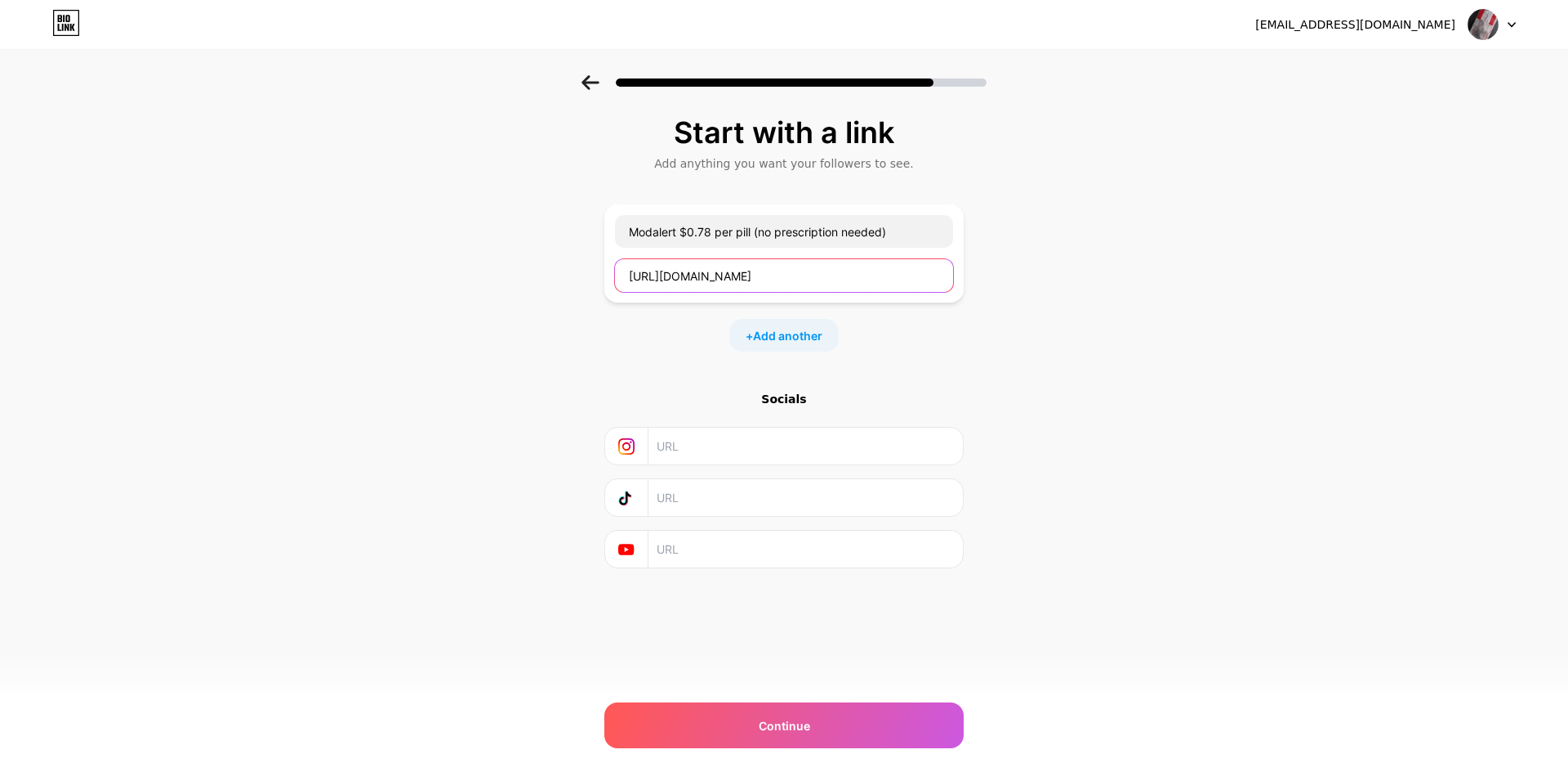
click at [785, 280] on input "http://focusmeds.net/modalaert" at bounding box center [784, 275] width 338 height 32
click at [817, 280] on input "http://focusmeds.net/modalert" at bounding box center [784, 275] width 338 height 32
type input "http://focusmeds.net/modalert"
click at [1127, 328] on div "Start with a link Add anything you want your followers to see. Modalert $0.78 p…" at bounding box center [784, 363] width 1568 height 575
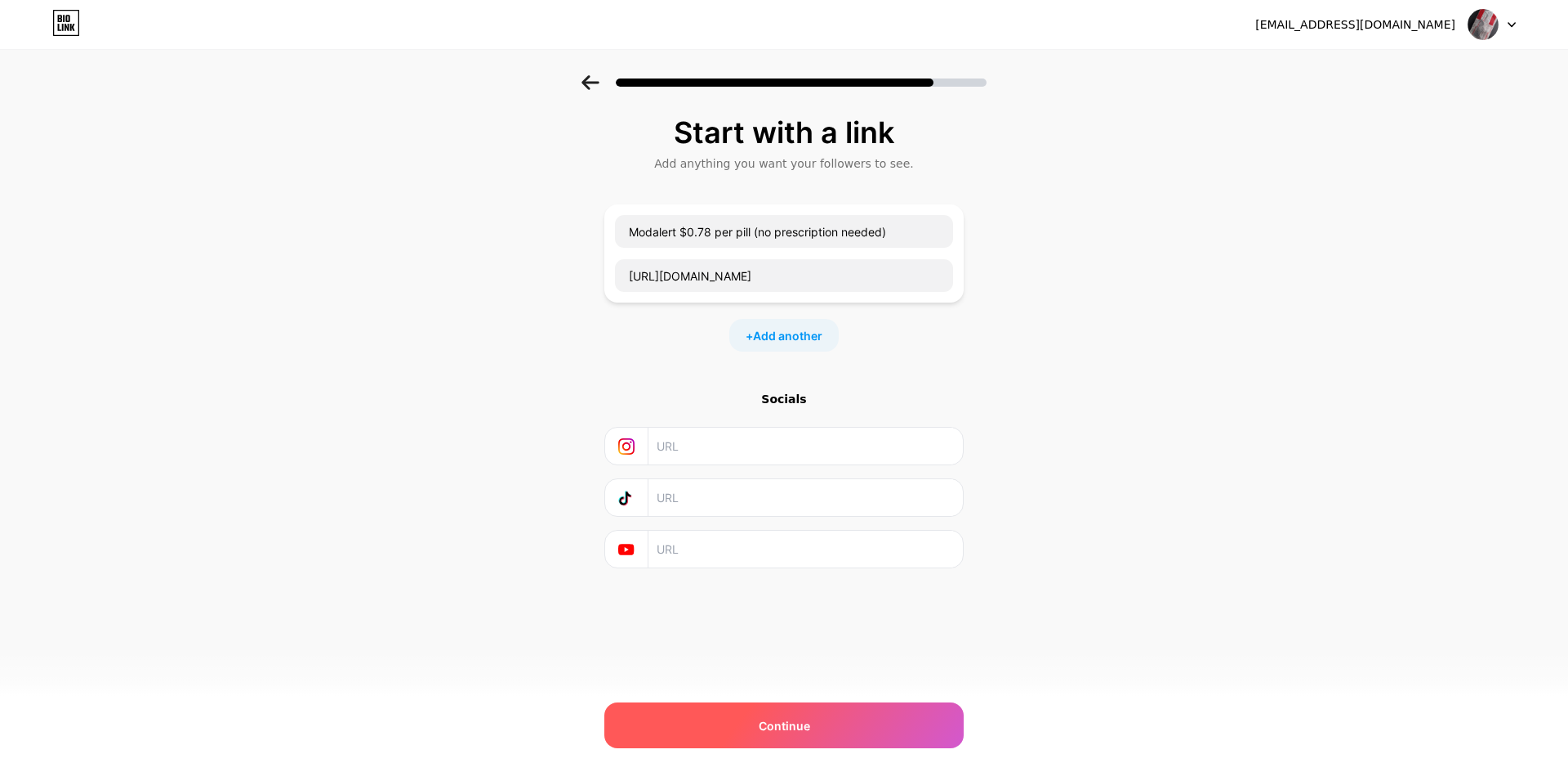
click at [850, 729] on div "Continue" at bounding box center [784, 725] width 360 height 45
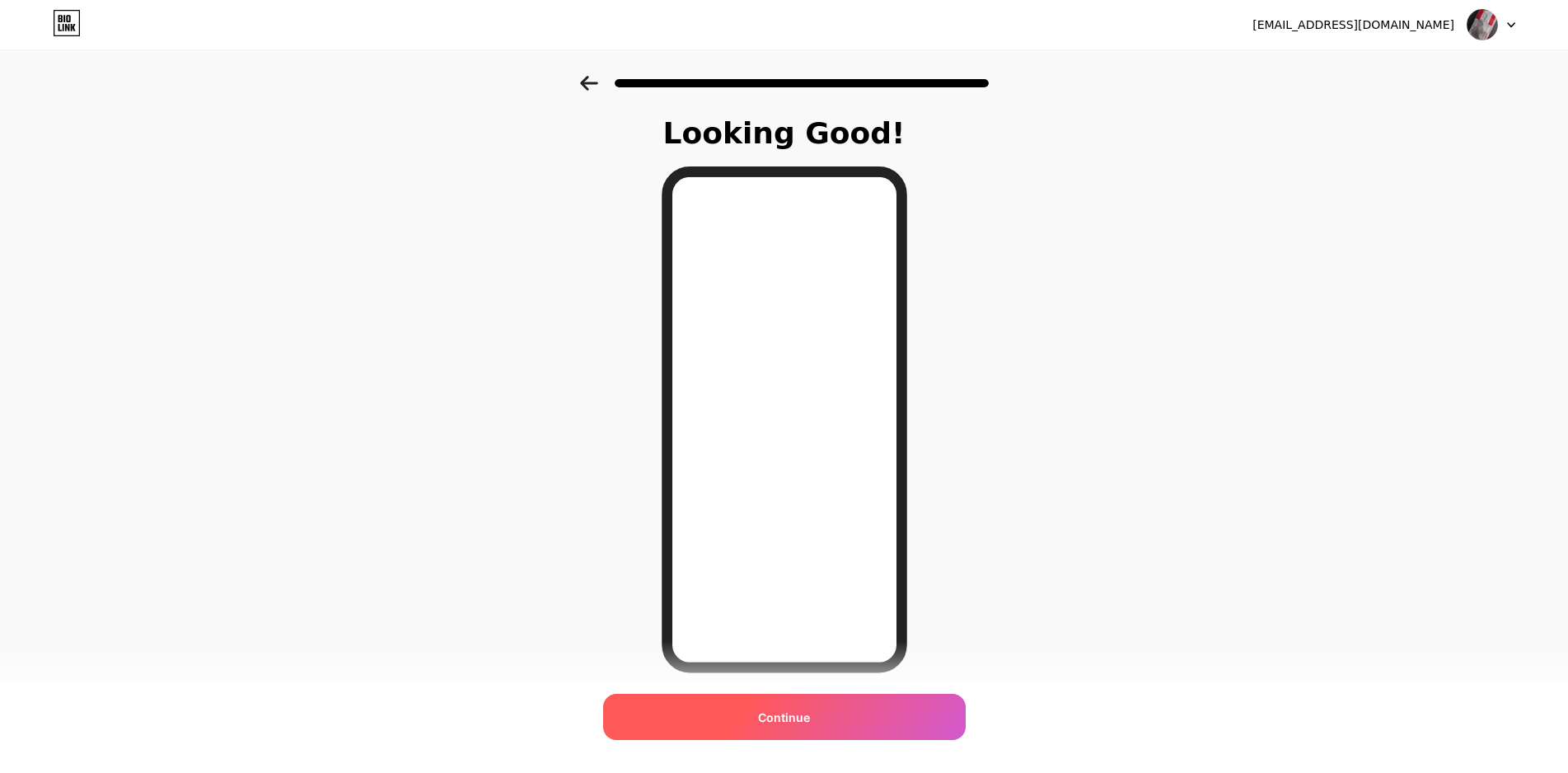
click at [793, 711] on span "Continue" at bounding box center [784, 718] width 52 height 18
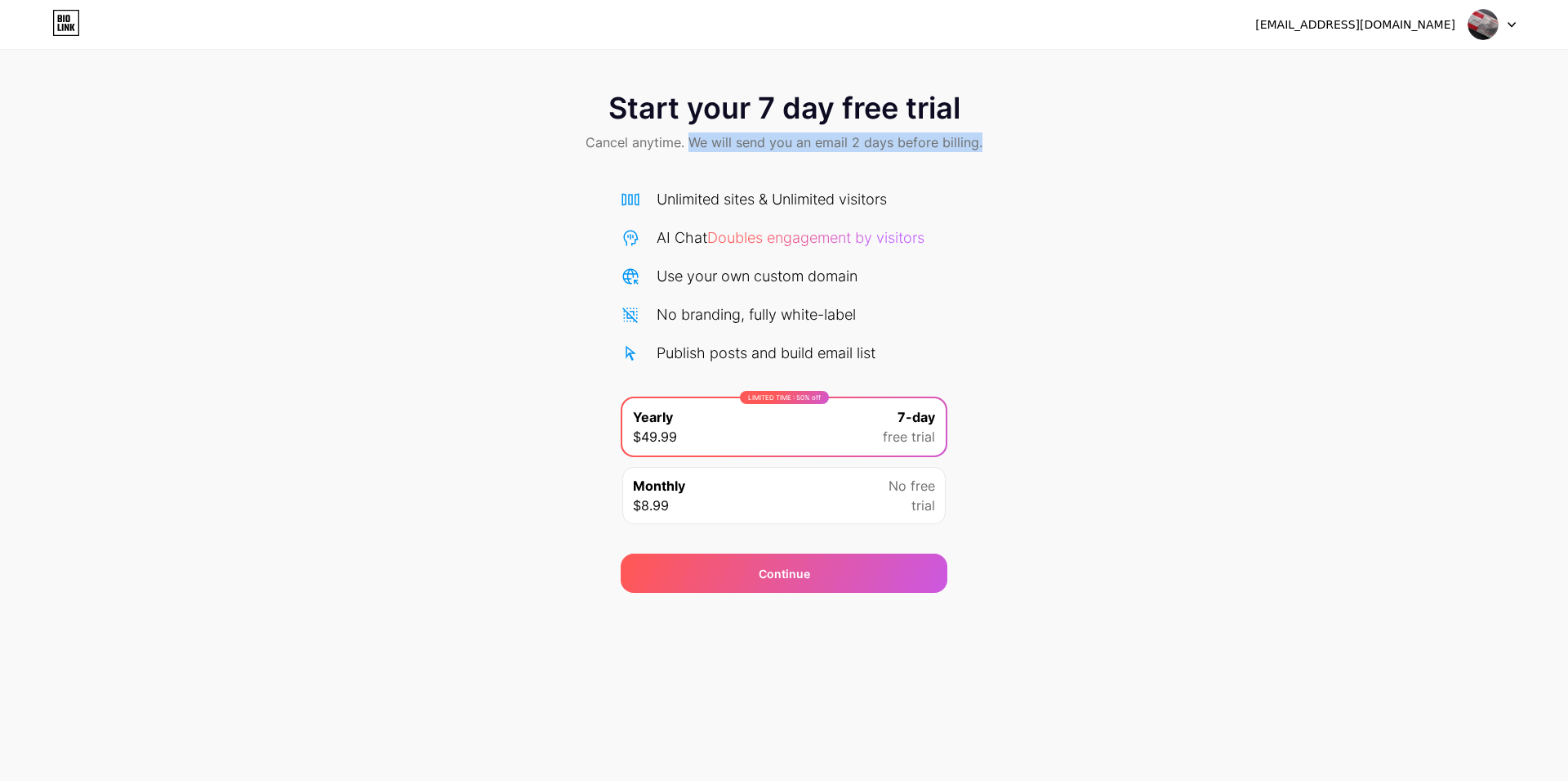
drag, startPoint x: 693, startPoint y: 145, endPoint x: 1001, endPoint y: 143, distance: 308.0
click at [1001, 143] on div "Start your 7 day free trial Cancel anytime. We will send you an email 2 days be…" at bounding box center [784, 123] width 1568 height 96
drag, startPoint x: 691, startPoint y: 192, endPoint x: 939, endPoint y: 192, distance: 248.0
click at [939, 192] on div "Unlimited sites & Unlimited visitors" at bounding box center [784, 198] width 327 height 22
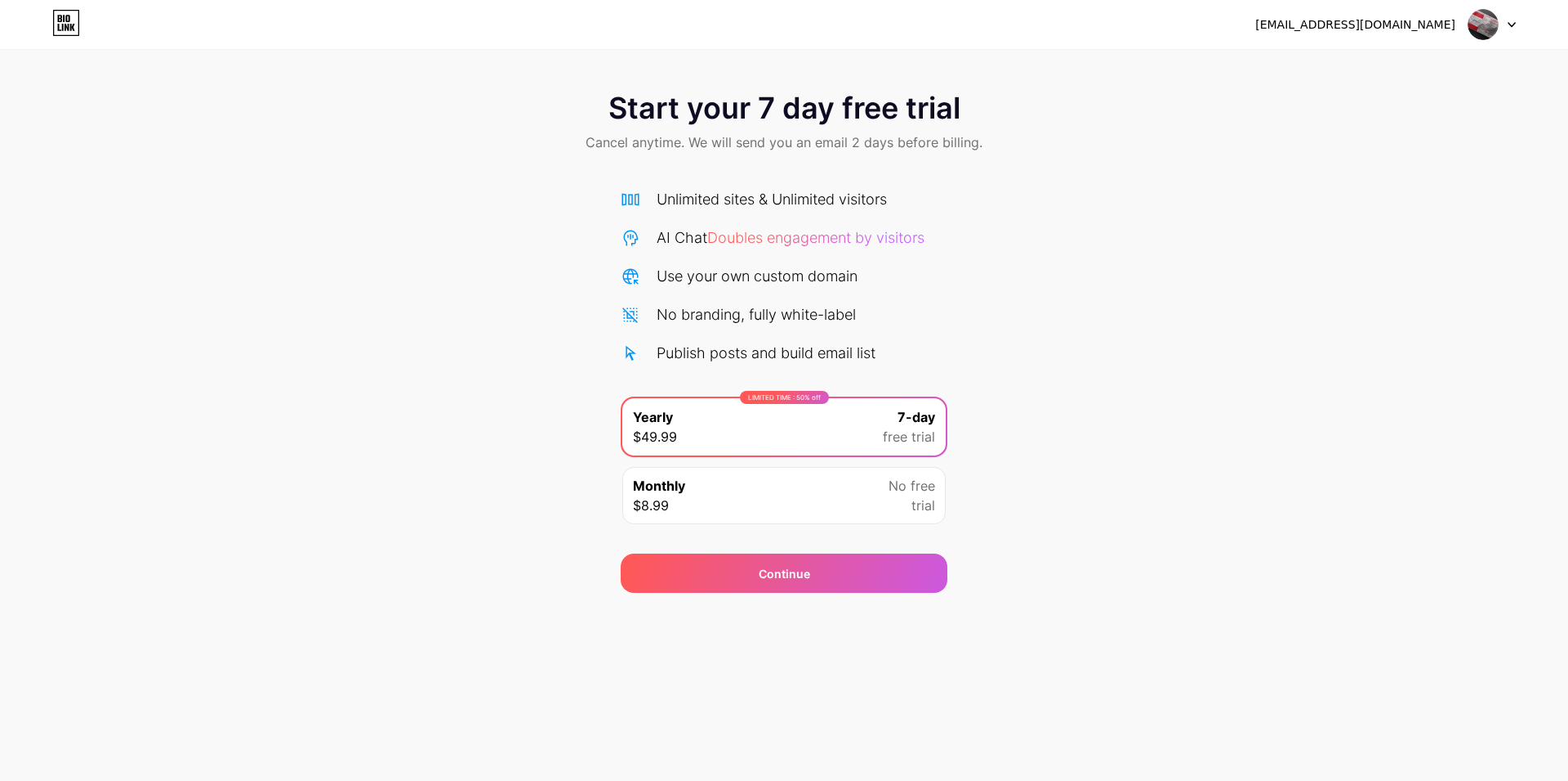
click at [939, 192] on div "Unlimited sites & Unlimited visitors" at bounding box center [784, 198] width 327 height 22
drag, startPoint x: 966, startPoint y: 241, endPoint x: 903, endPoint y: 350, distance: 125.9
click at [903, 350] on div "Start your 7 day free trial Cancel anytime. We will send you an email 2 days be…" at bounding box center [784, 334] width 1568 height 517
click at [903, 350] on div "Publish posts and build email list" at bounding box center [784, 352] width 327 height 22
drag, startPoint x: 925, startPoint y: 354, endPoint x: 641, endPoint y: 280, distance: 293.5
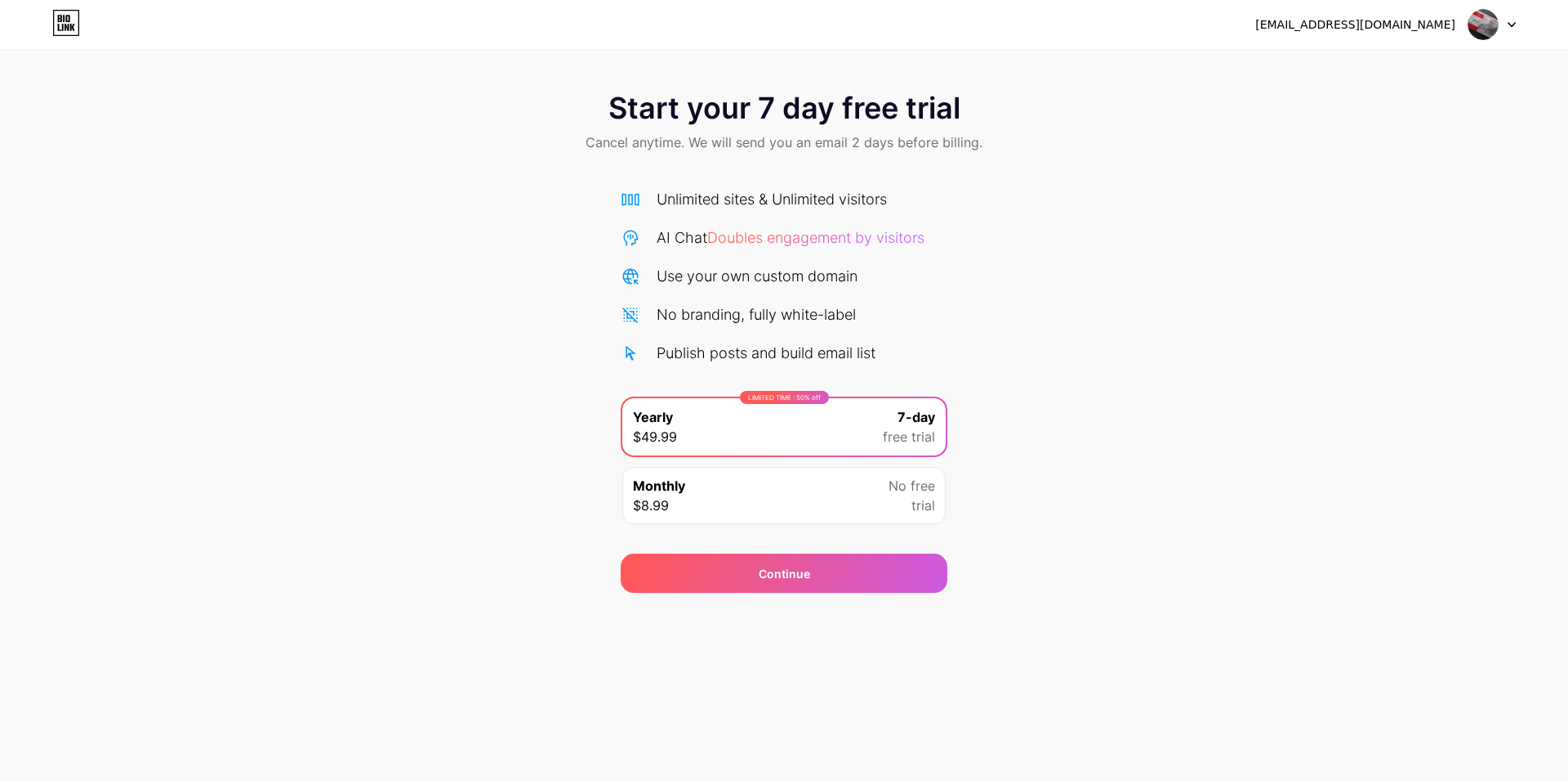
click at [641, 280] on div "Unlimited sites & Unlimited visitors AI Chat Doubles engagement by visitors Use…" at bounding box center [784, 275] width 327 height 176
click at [650, 279] on div "Use your own custom domain" at bounding box center [784, 275] width 327 height 22
click at [769, 515] on div "Monthly $8.99 No free trial" at bounding box center [784, 494] width 324 height 57
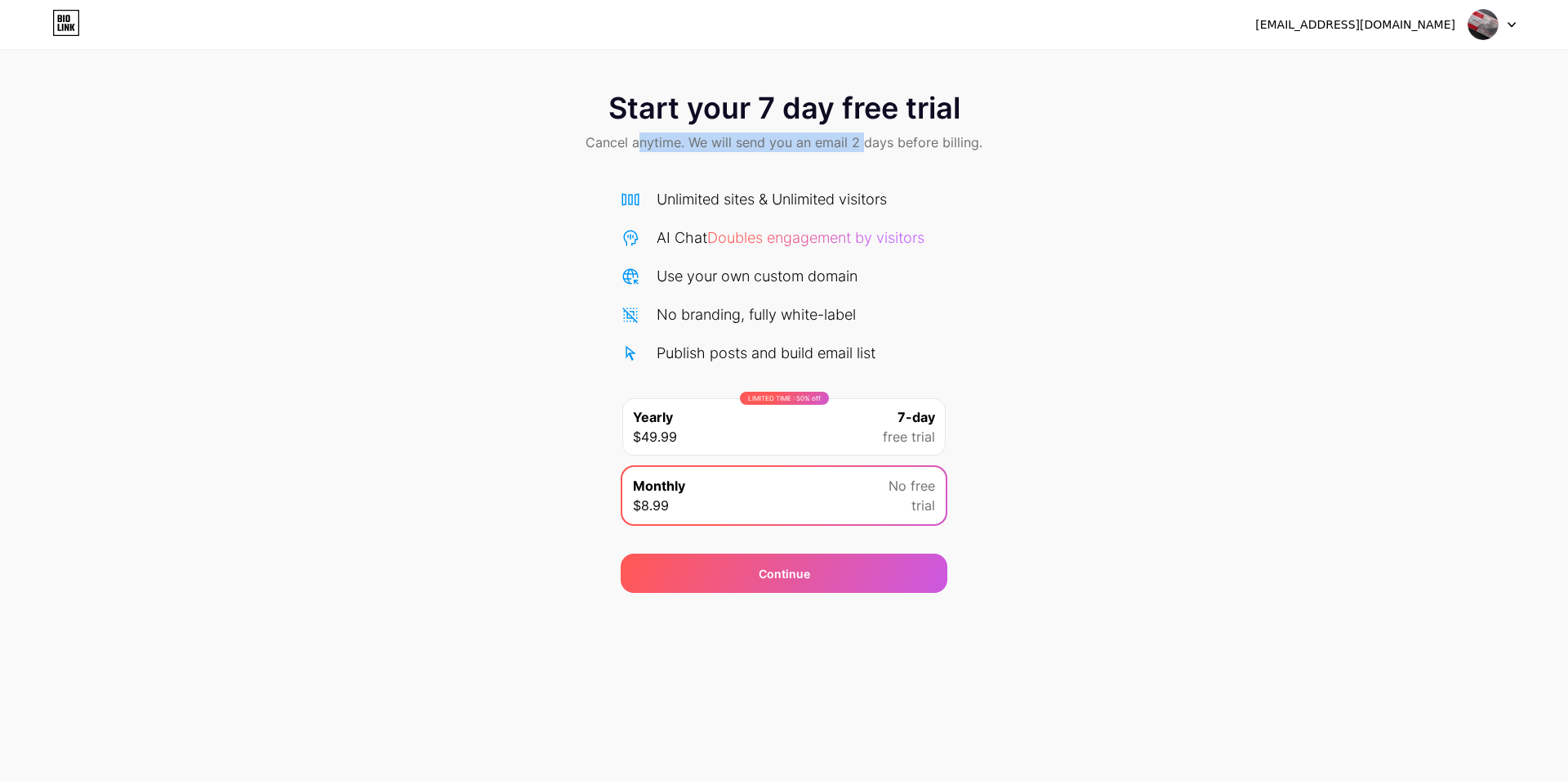
drag, startPoint x: 639, startPoint y: 146, endPoint x: 866, endPoint y: 146, distance: 227.0
click at [866, 146] on span "Cancel anytime. We will send you an email 2 days before billing." at bounding box center [784, 142] width 397 height 19
click at [868, 146] on span "Cancel anytime. We will send you an email 2 days before billing." at bounding box center [784, 142] width 397 height 19
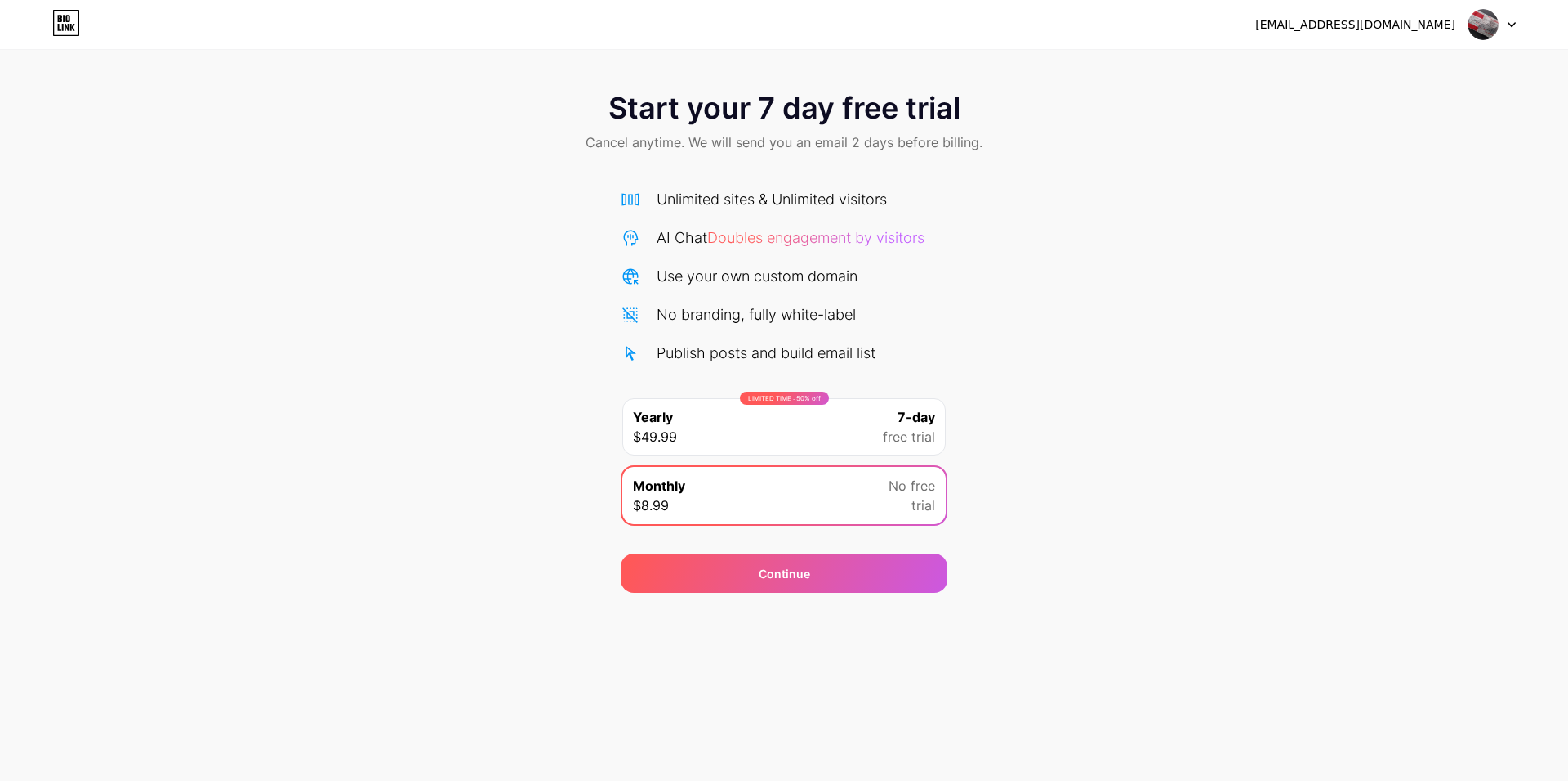
click at [791, 119] on span "Start your 7 day free trial" at bounding box center [784, 107] width 352 height 32
click at [829, 134] on span "Cancel anytime. We will send you an email 2 days before billing." at bounding box center [784, 142] width 397 height 19
click at [1514, 28] on div at bounding box center [1492, 24] width 47 height 30
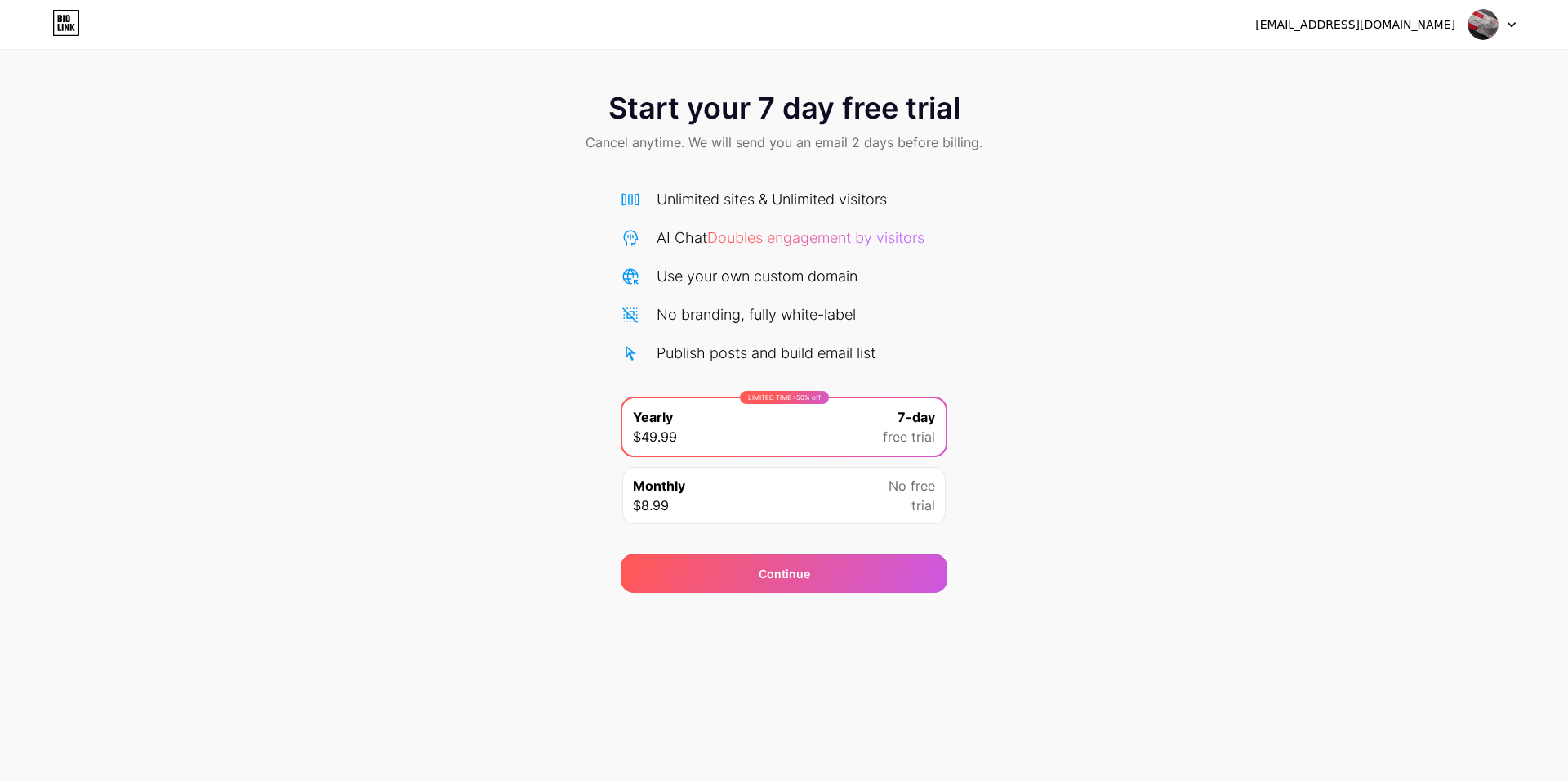
click at [826, 505] on div "Monthly $8.99 No free trial" at bounding box center [784, 494] width 324 height 57
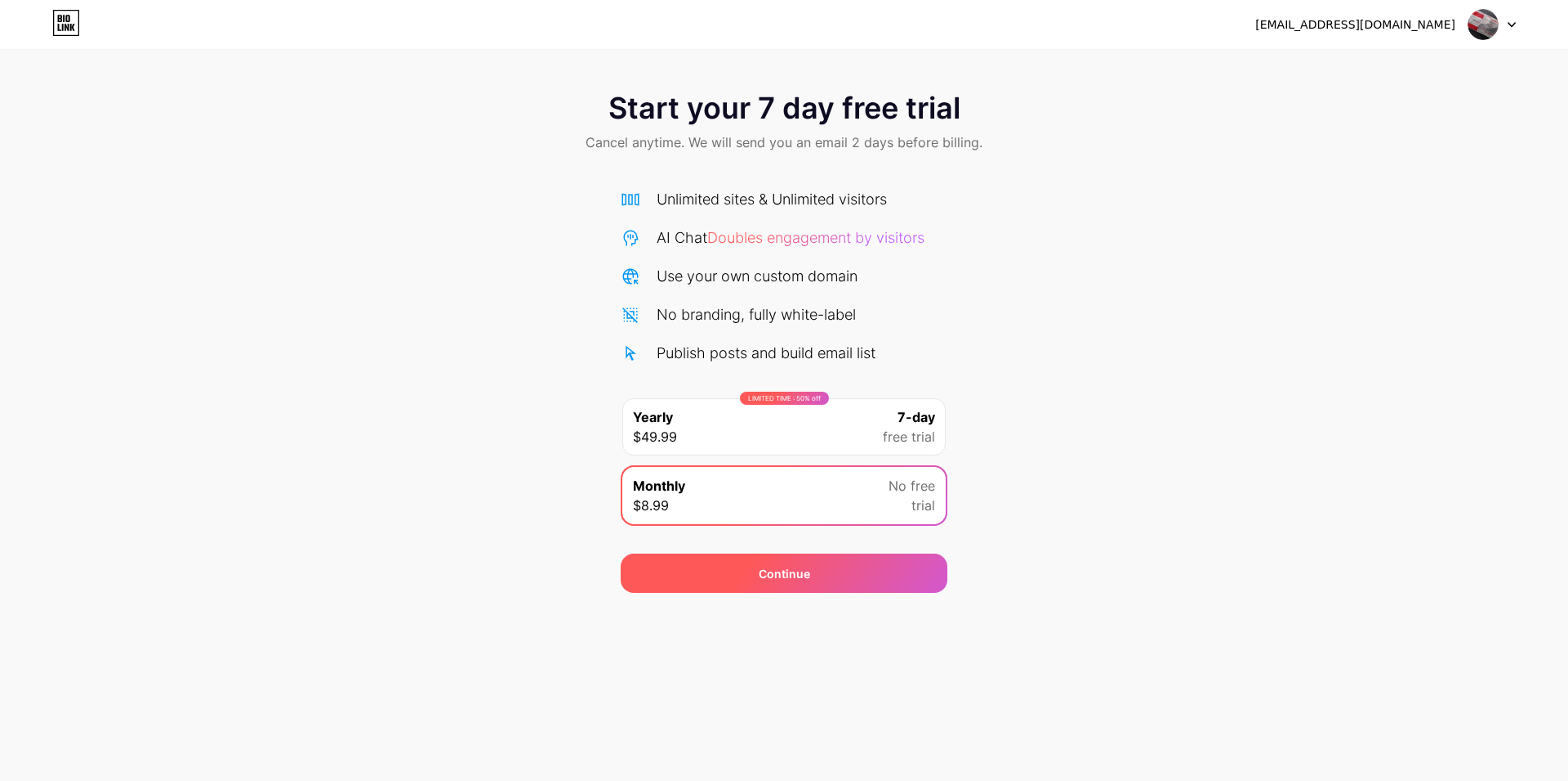
click at [858, 577] on div "Continue" at bounding box center [784, 572] width 327 height 39
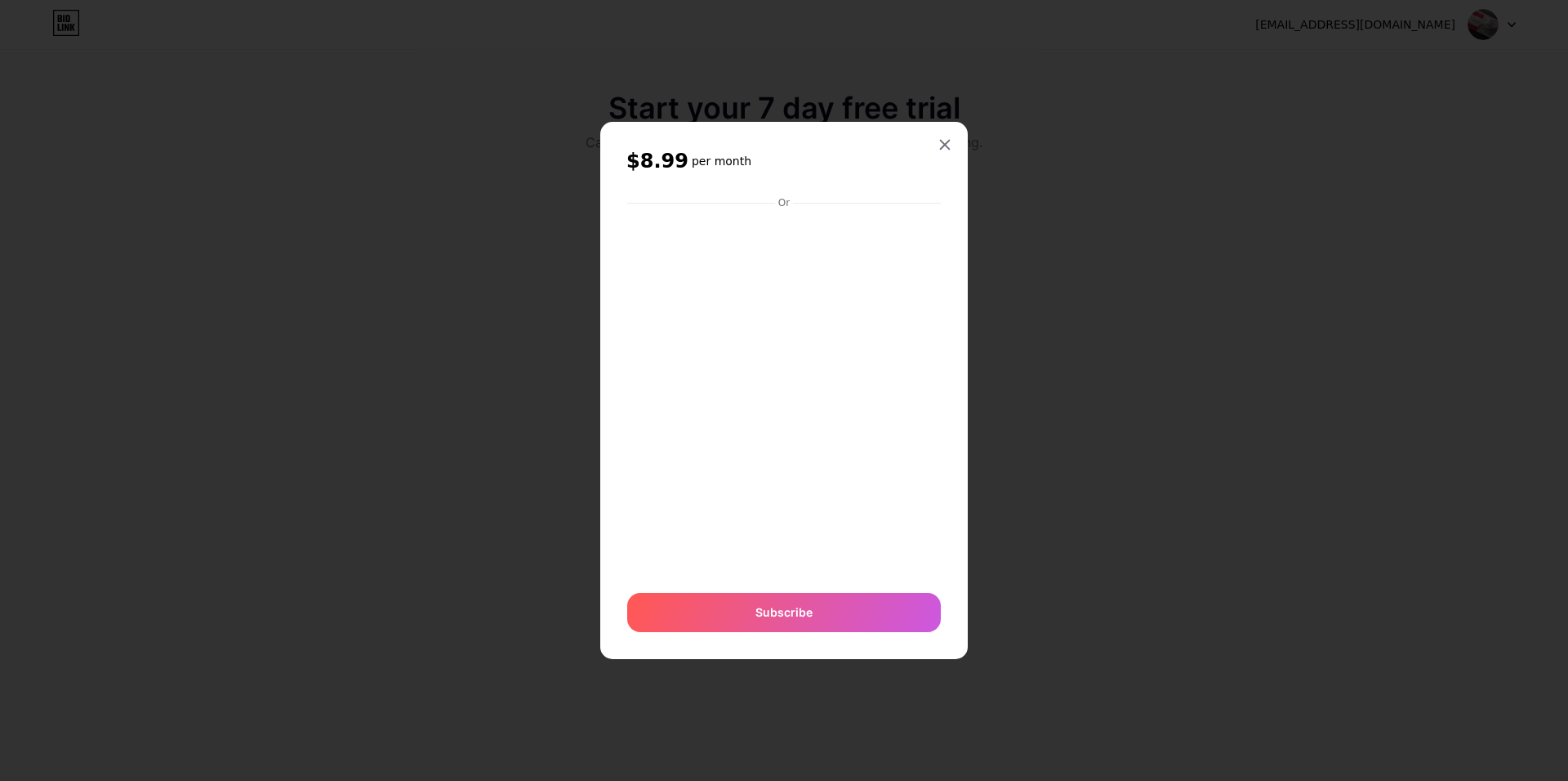
click at [617, 274] on div "$8.99 per month Or Subscribe" at bounding box center [784, 390] width 368 height 537
click at [943, 147] on icon at bounding box center [946, 145] width 9 height 9
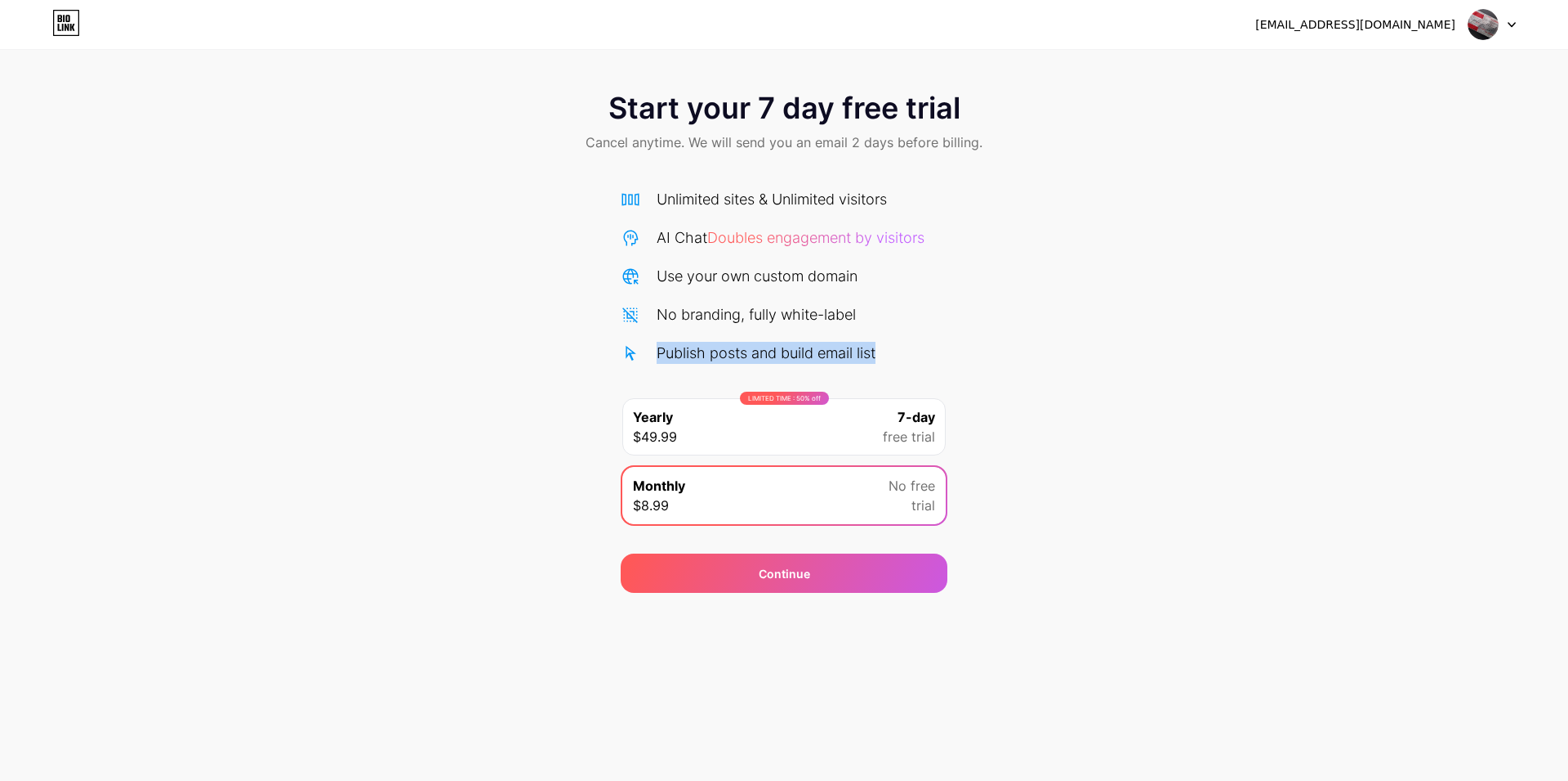
drag, startPoint x: 657, startPoint y: 199, endPoint x: 940, endPoint y: 345, distance: 318.4
click at [940, 344] on div "Unlimited sites & Unlimited visitors AI Chat Doubles engagement by visitors Use…" at bounding box center [784, 275] width 327 height 176
click at [940, 345] on div "Publish posts and build email list" at bounding box center [784, 352] width 327 height 22
drag, startPoint x: 954, startPoint y: 345, endPoint x: 755, endPoint y: 266, distance: 214.1
click at [755, 266] on div "Start your 7 day free trial Cancel anytime. We will send you an email 2 days be…" at bounding box center [784, 334] width 1568 height 517
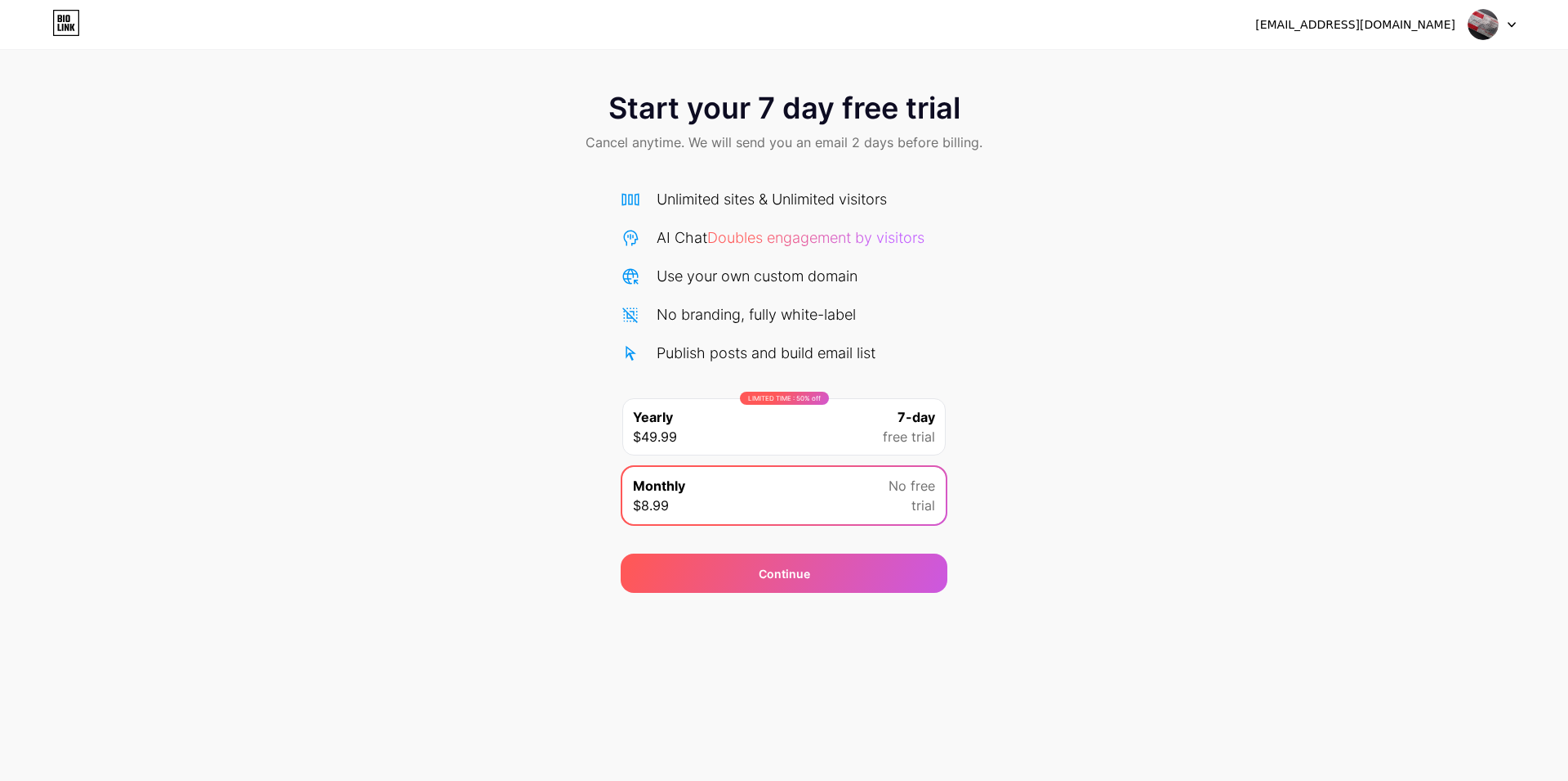
click at [840, 303] on div "No branding, fully white-label" at bounding box center [756, 314] width 199 height 22
click at [835, 317] on div "No branding, fully white-label" at bounding box center [756, 314] width 199 height 22
click at [815, 359] on div "Publish posts and build email list" at bounding box center [766, 352] width 219 height 22
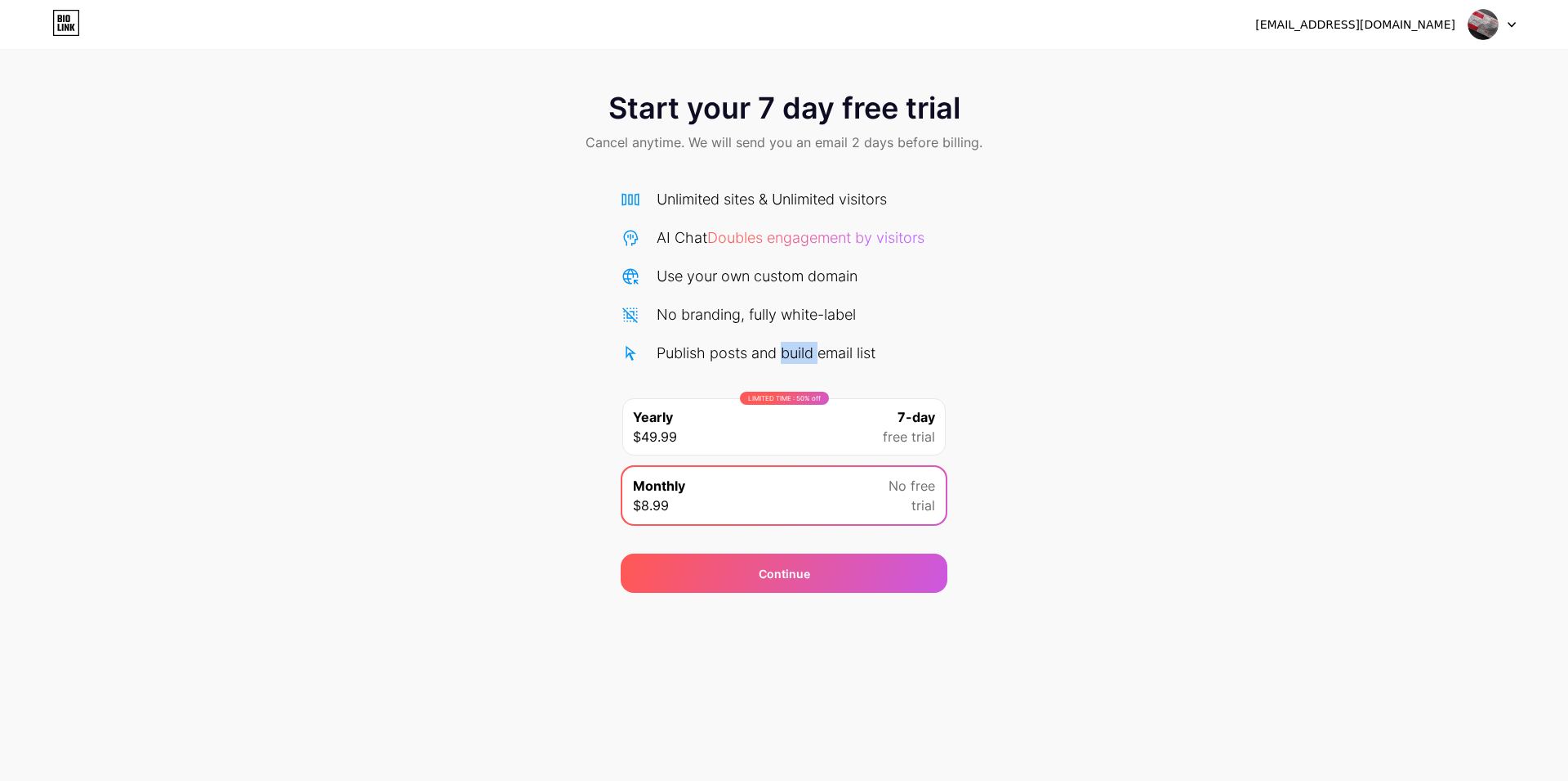
click at [815, 359] on div "Publish posts and build email list" at bounding box center [766, 352] width 219 height 22
click at [773, 313] on div "No branding, fully white-label" at bounding box center [756, 314] width 199 height 22
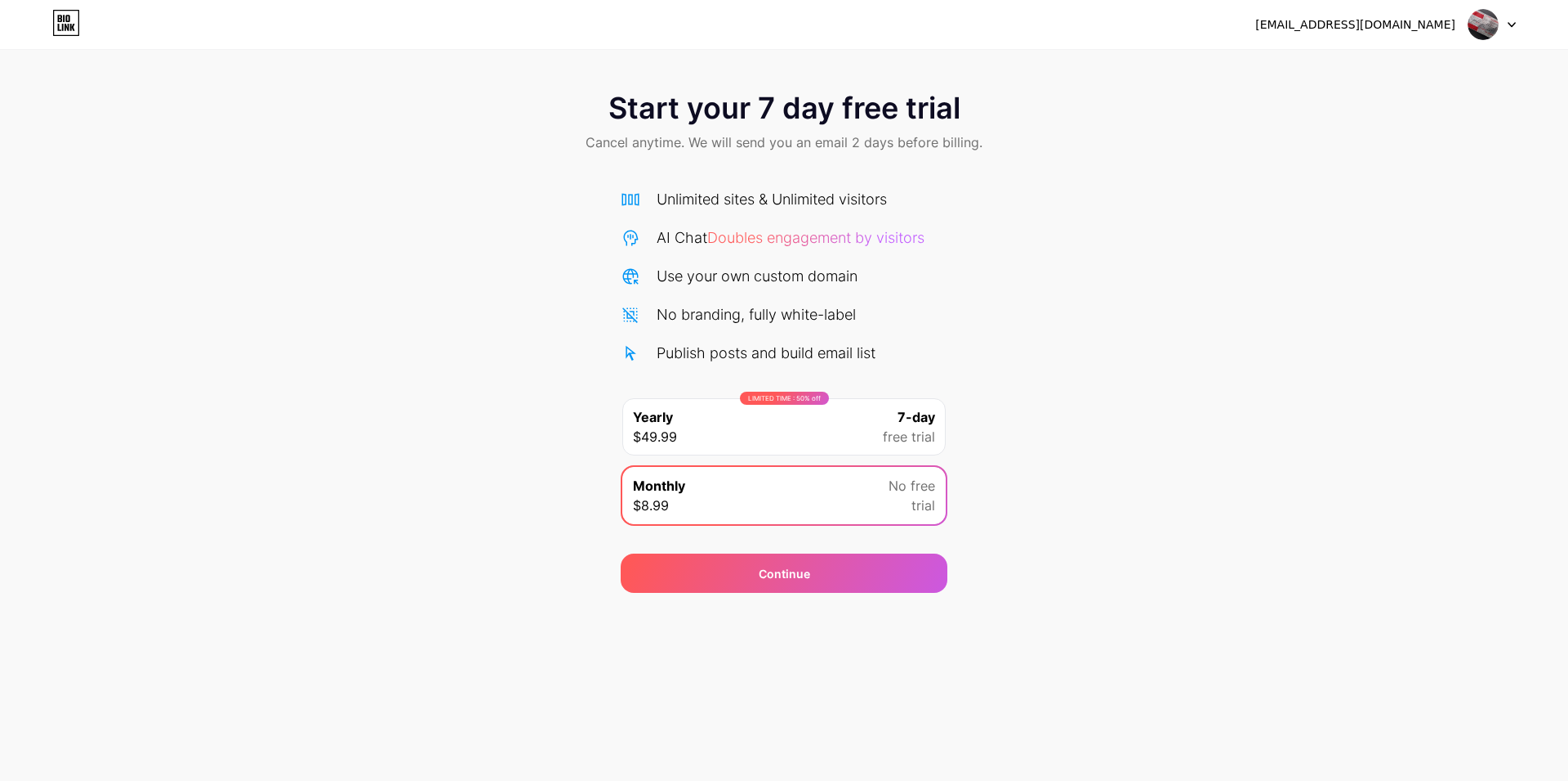
click at [757, 271] on div "Use your own custom domain" at bounding box center [757, 275] width 201 height 22
click at [702, 239] on div "AI Chat Doubles engagement by visitors" at bounding box center [790, 237] width 268 height 22
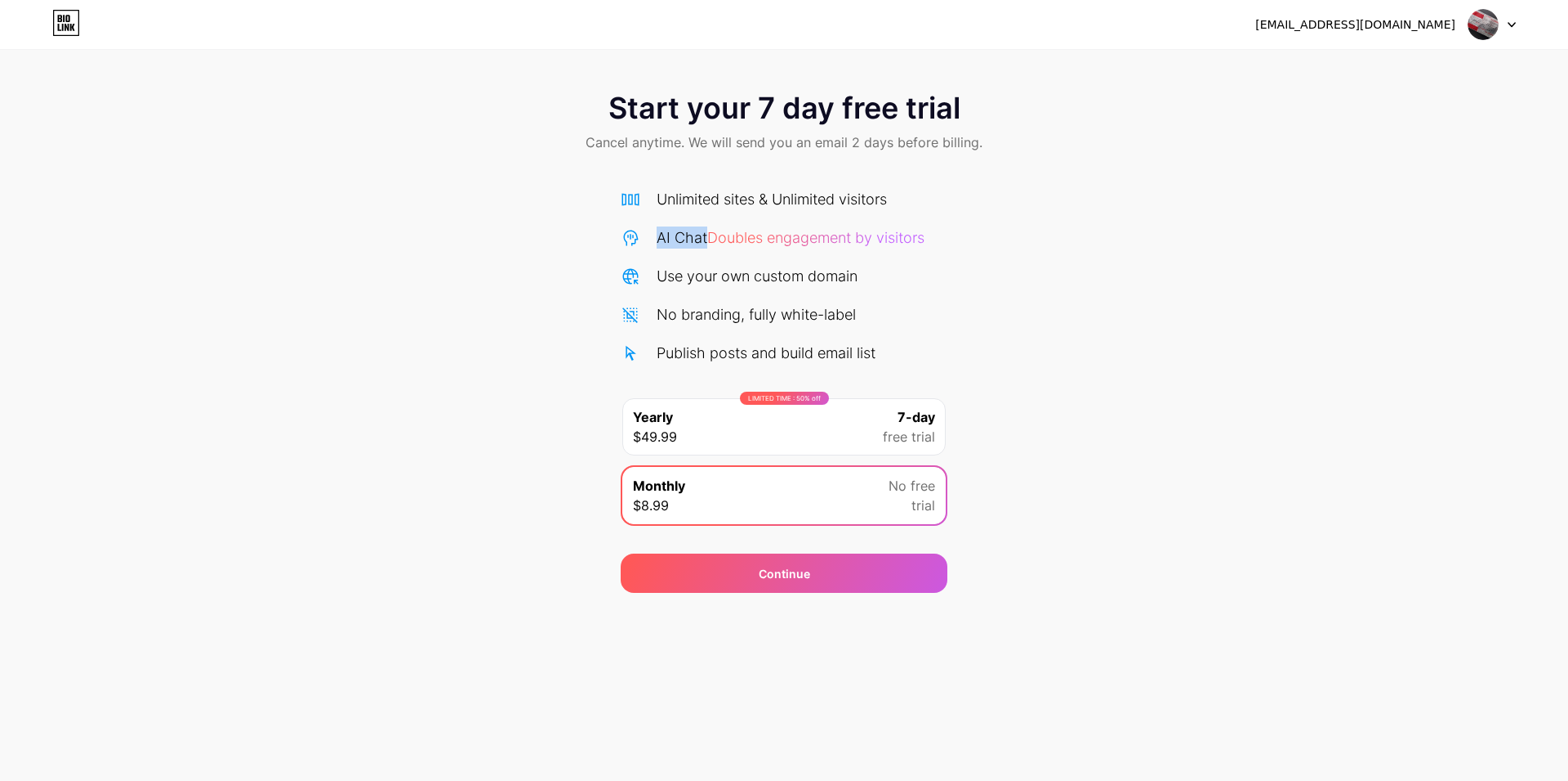
click at [702, 239] on div "AI Chat Doubles engagement by visitors" at bounding box center [790, 237] width 268 height 22
click at [705, 195] on div "Unlimited sites & Unlimited visitors" at bounding box center [772, 198] width 230 height 22
click at [742, 197] on div "Unlimited sites & Unlimited visitors" at bounding box center [772, 198] width 230 height 22
